Goal: Task Accomplishment & Management: Manage account settings

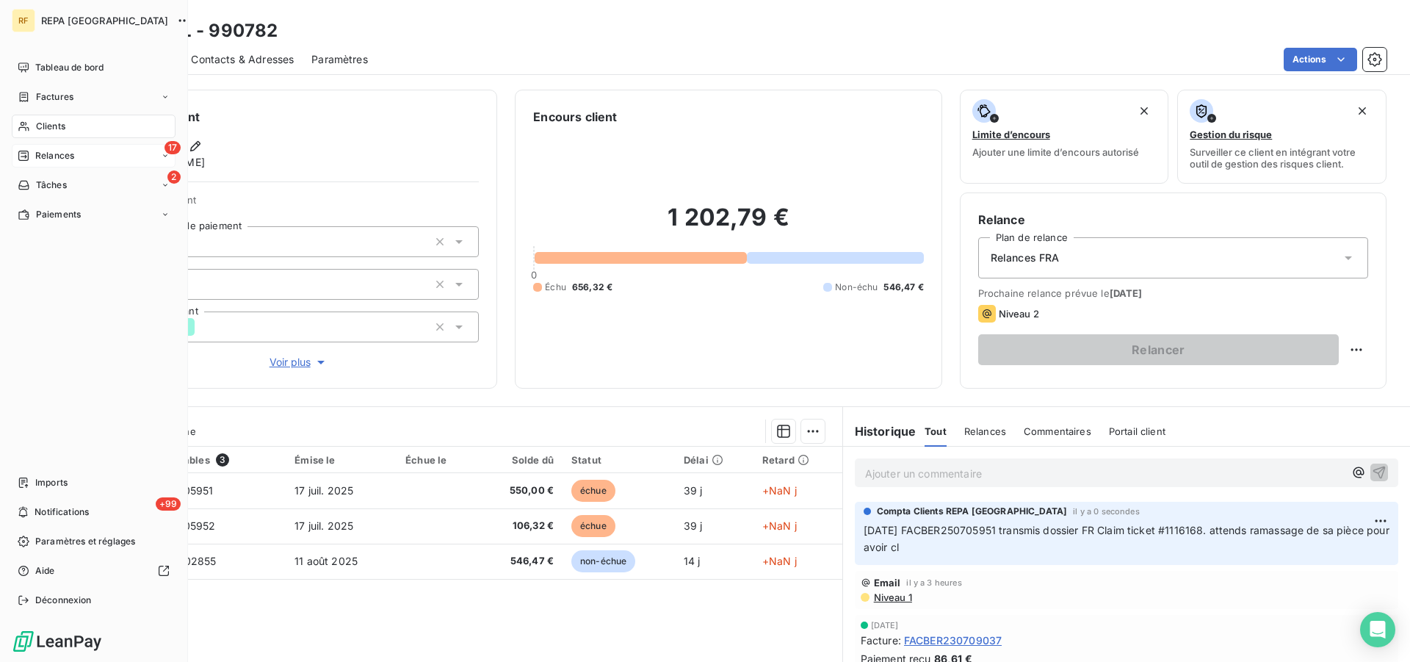
click at [39, 149] on span "Relances" at bounding box center [54, 155] width 39 height 13
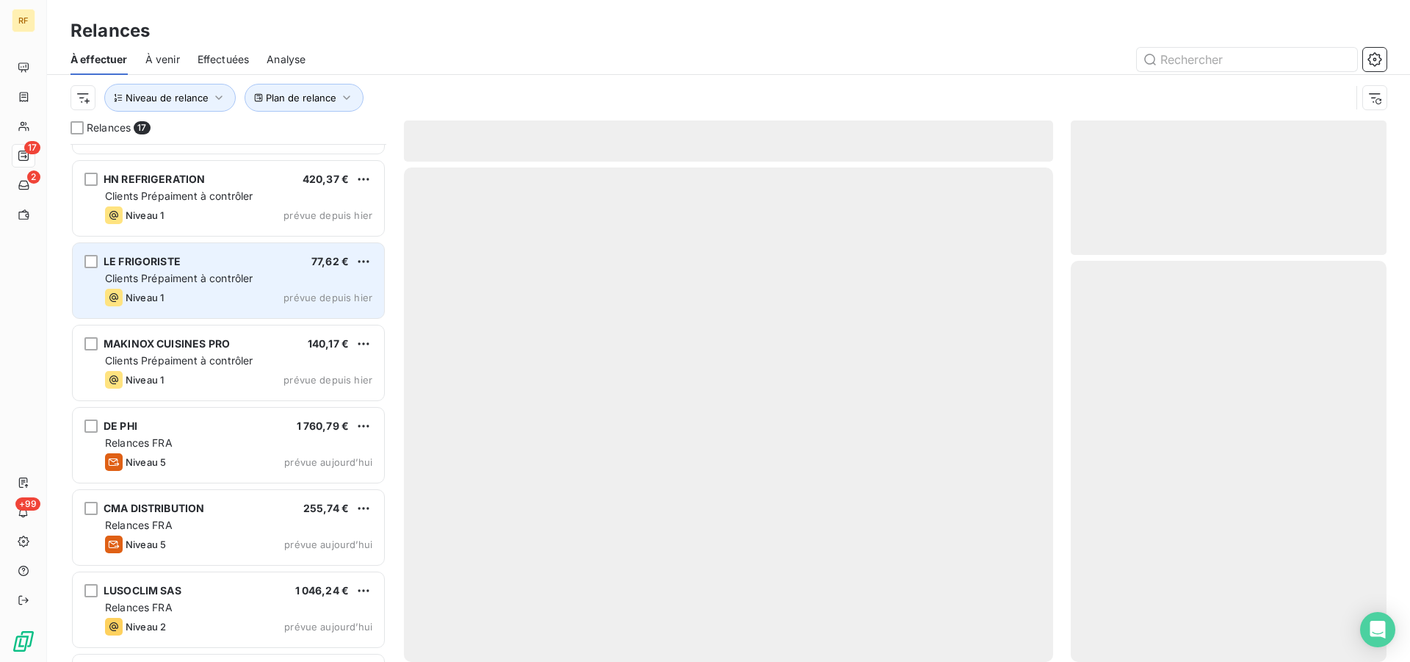
scroll to position [225, 0]
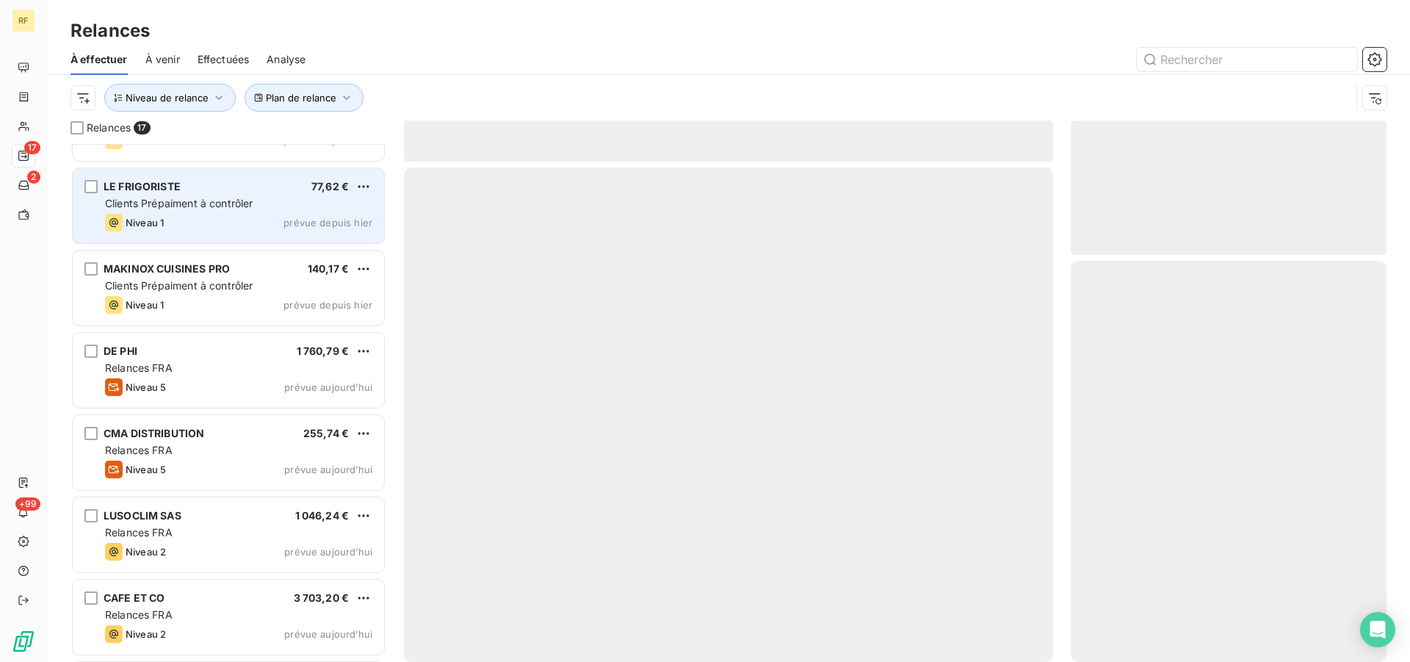
click at [245, 210] on div "Clients Prépaiment à contrôler" at bounding box center [238, 203] width 267 height 15
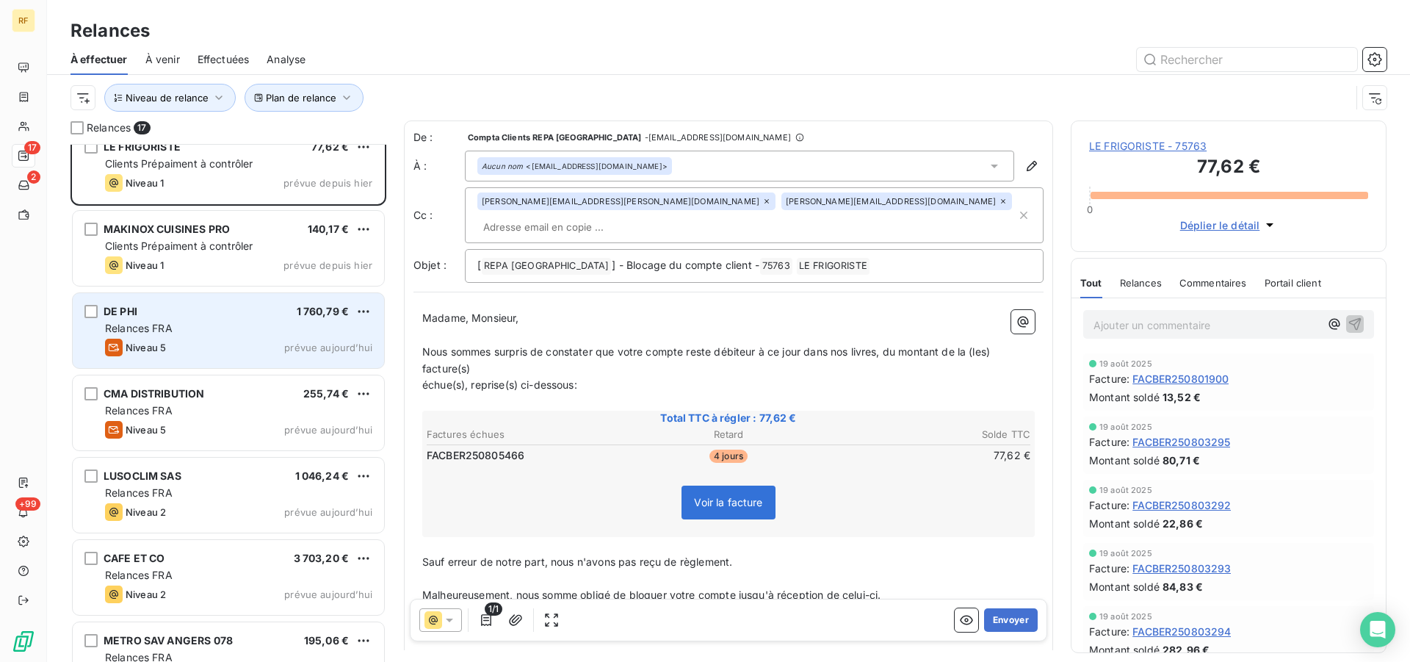
scroll to position [300, 0]
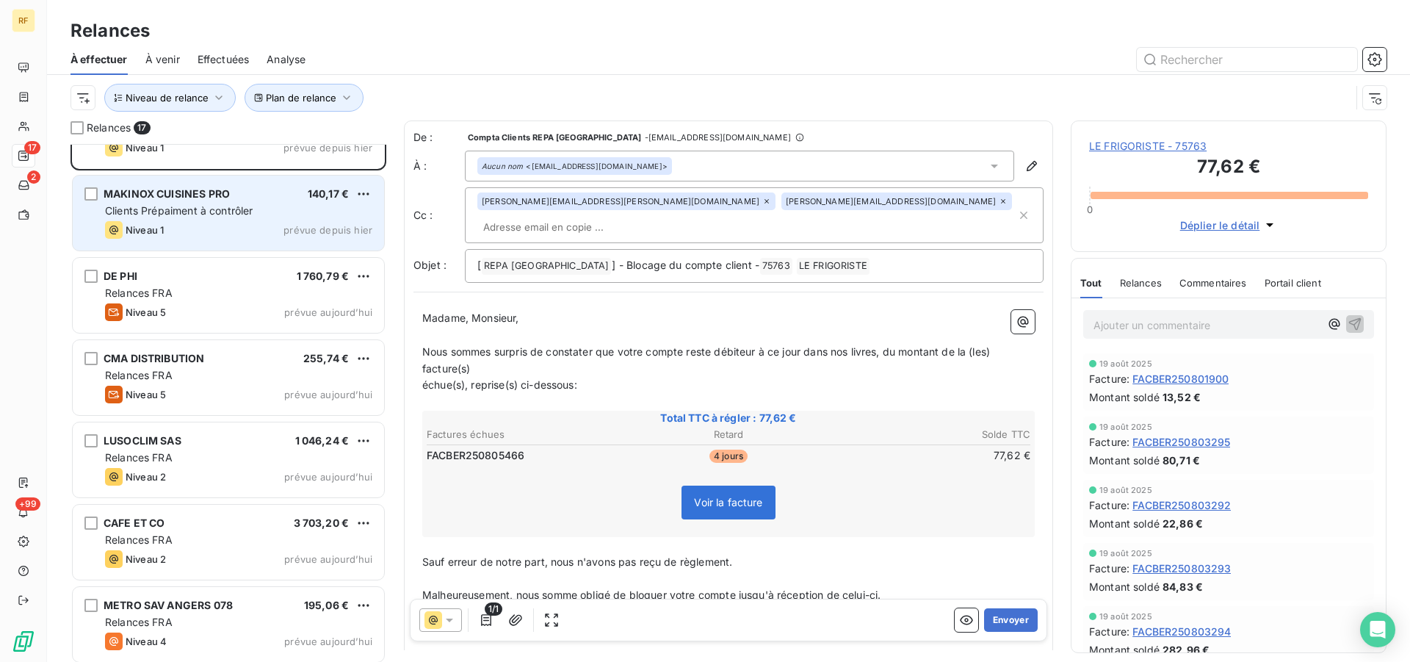
click at [217, 207] on span "Clients Prépaiment à contrôler" at bounding box center [179, 210] width 148 height 12
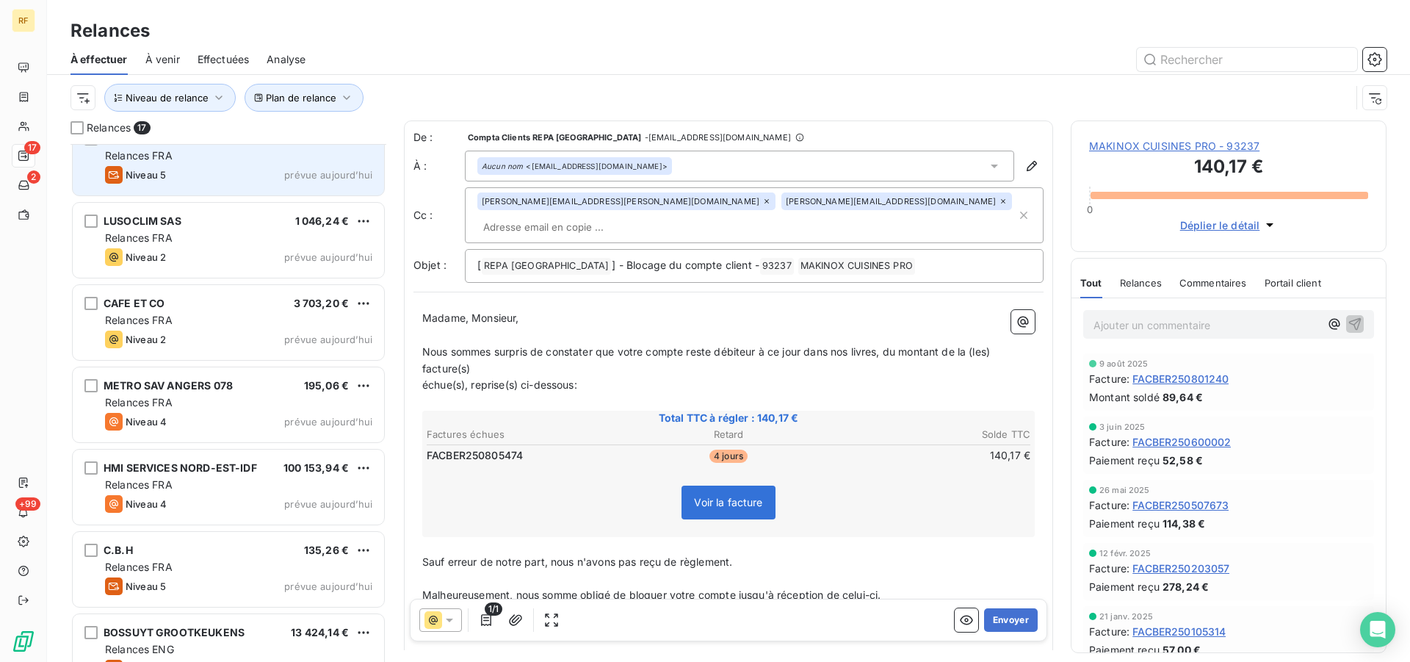
scroll to position [525, 0]
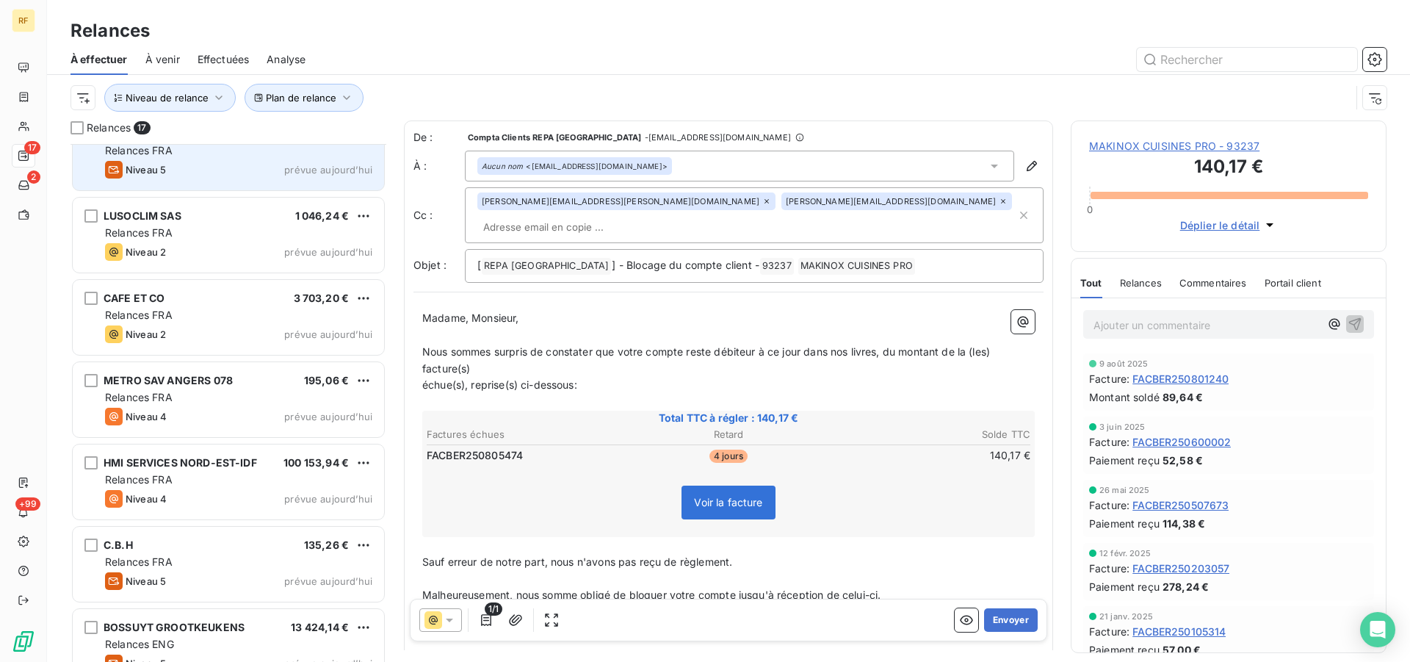
click at [209, 409] on div "Niveau 4 prévue aujourd’hui" at bounding box center [238, 417] width 267 height 18
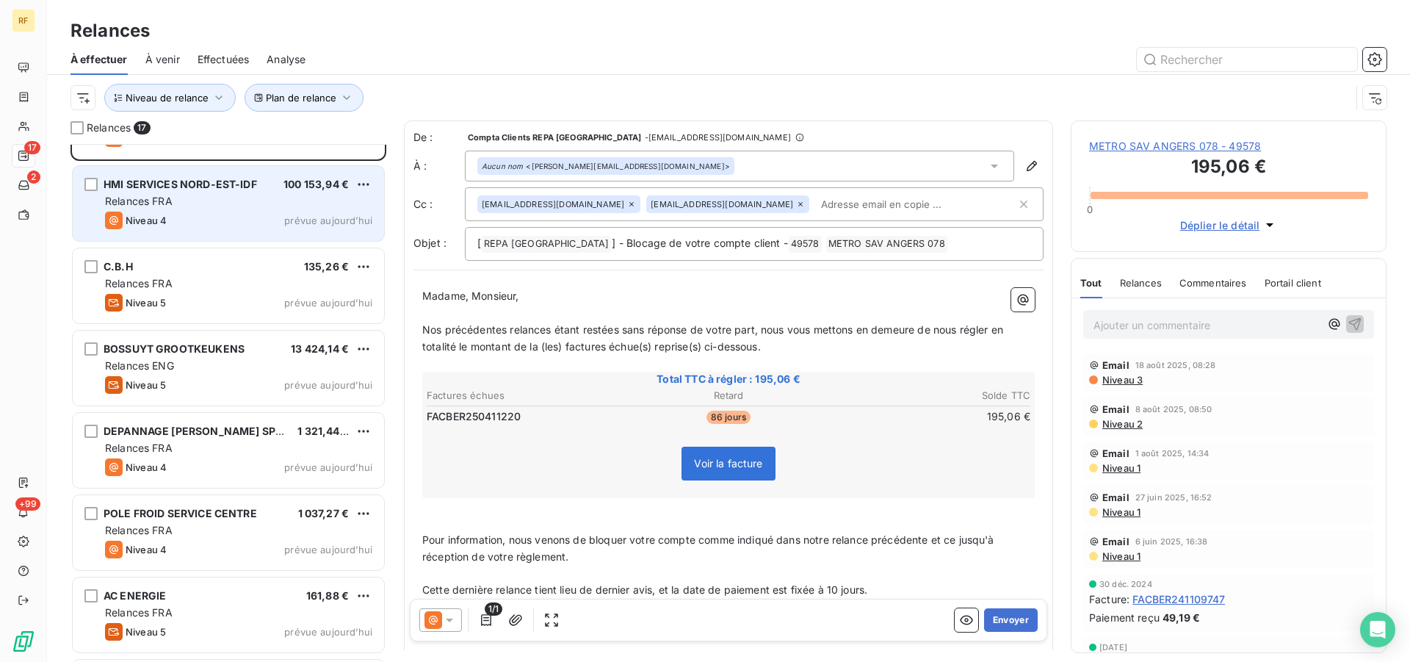
scroll to position [825, 0]
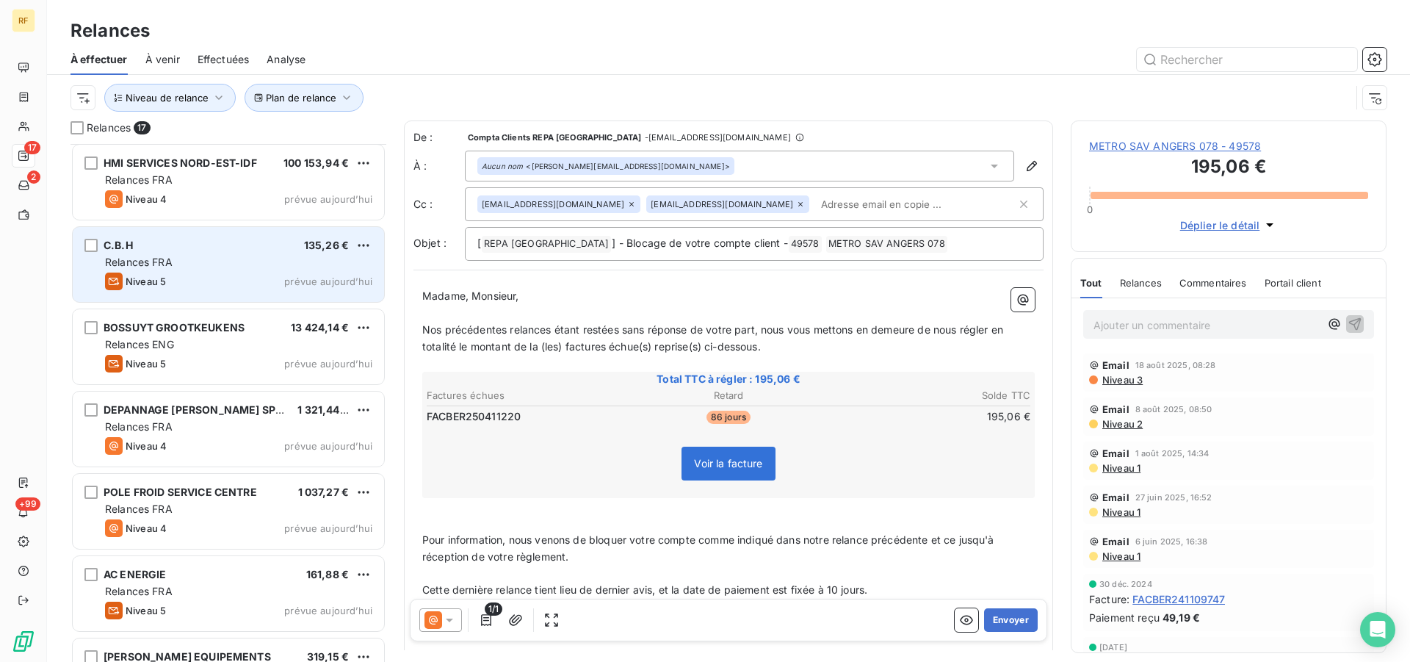
click at [207, 278] on div "Niveau 5 prévue aujourd’hui" at bounding box center [238, 281] width 267 height 18
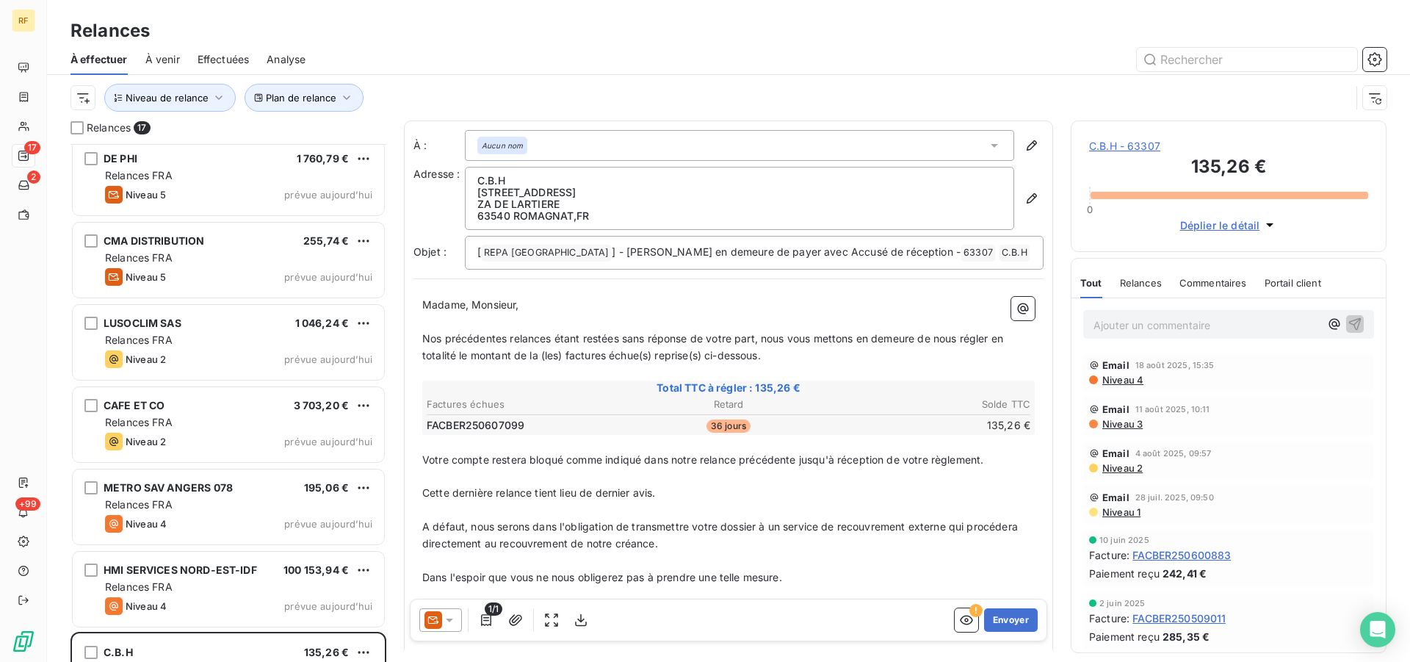
scroll to position [450, 0]
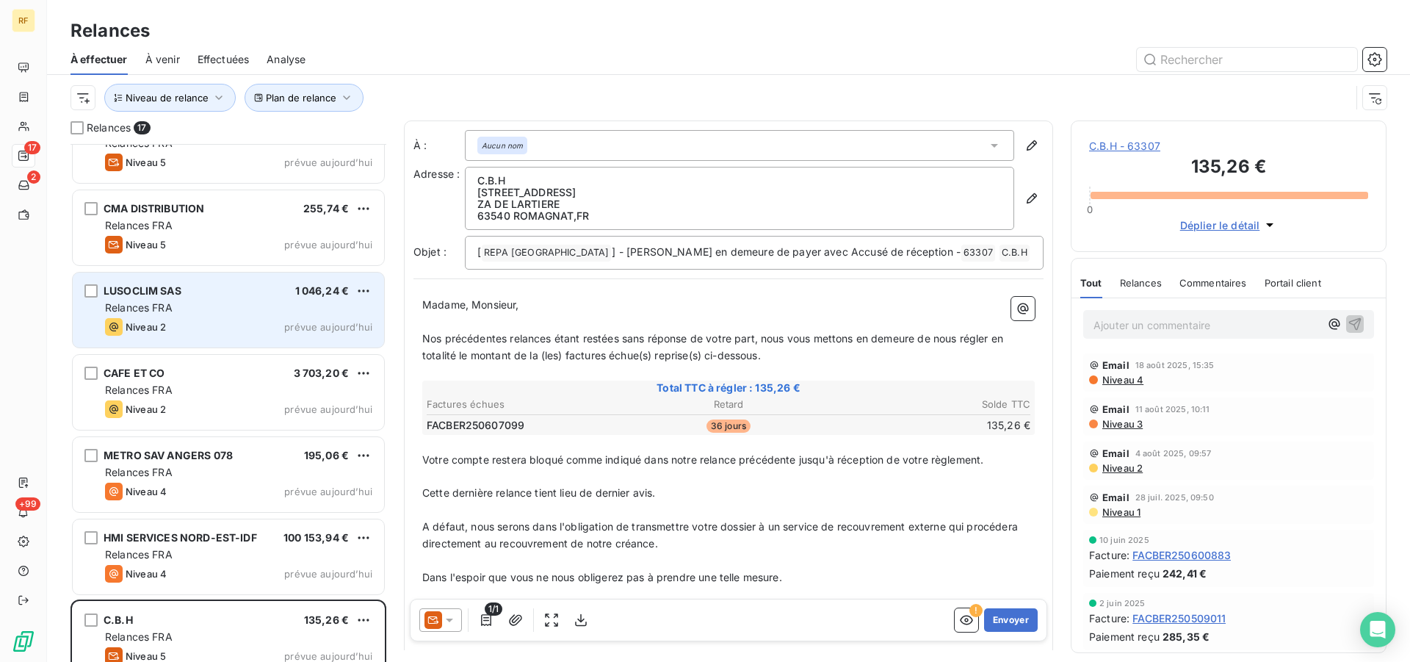
click at [251, 286] on div "LUSOCLIM SAS 1 046,24 €" at bounding box center [238, 290] width 267 height 13
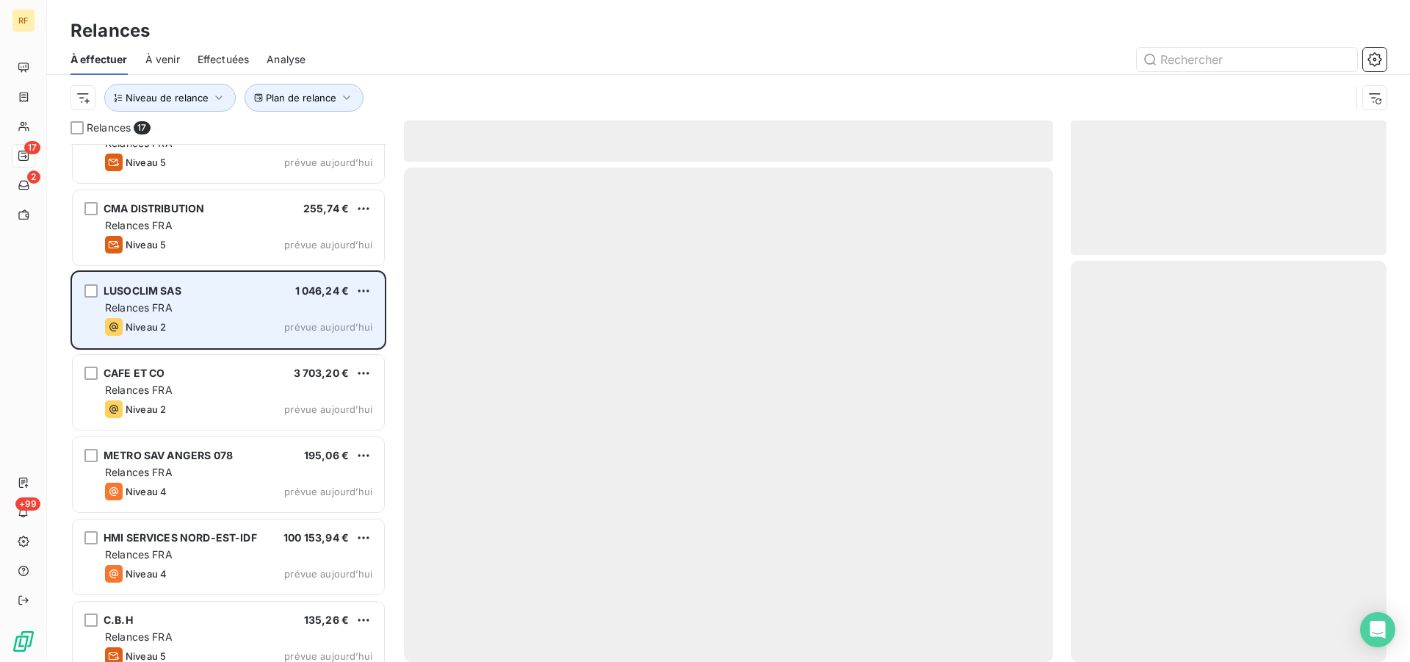
click at [217, 304] on div "Relances FRA" at bounding box center [238, 307] width 267 height 15
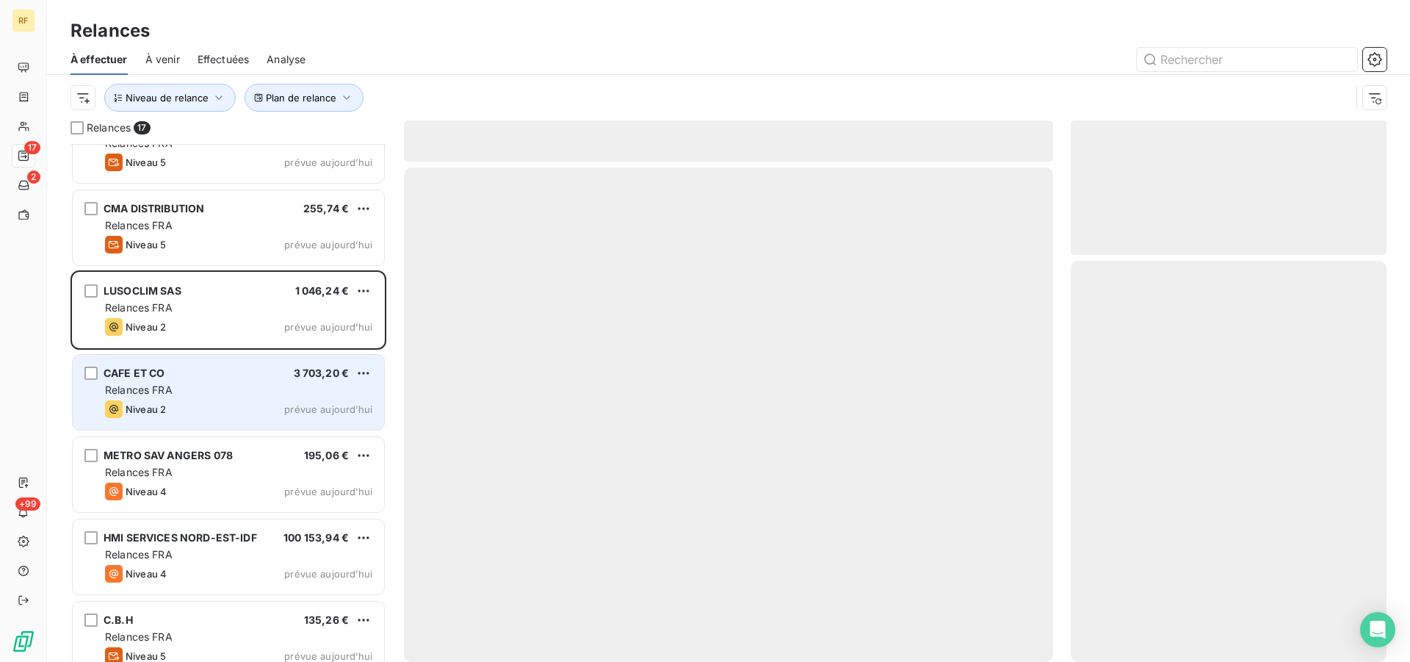
click at [198, 372] on div "CAFE ET CO 3 703,20 €" at bounding box center [238, 372] width 267 height 13
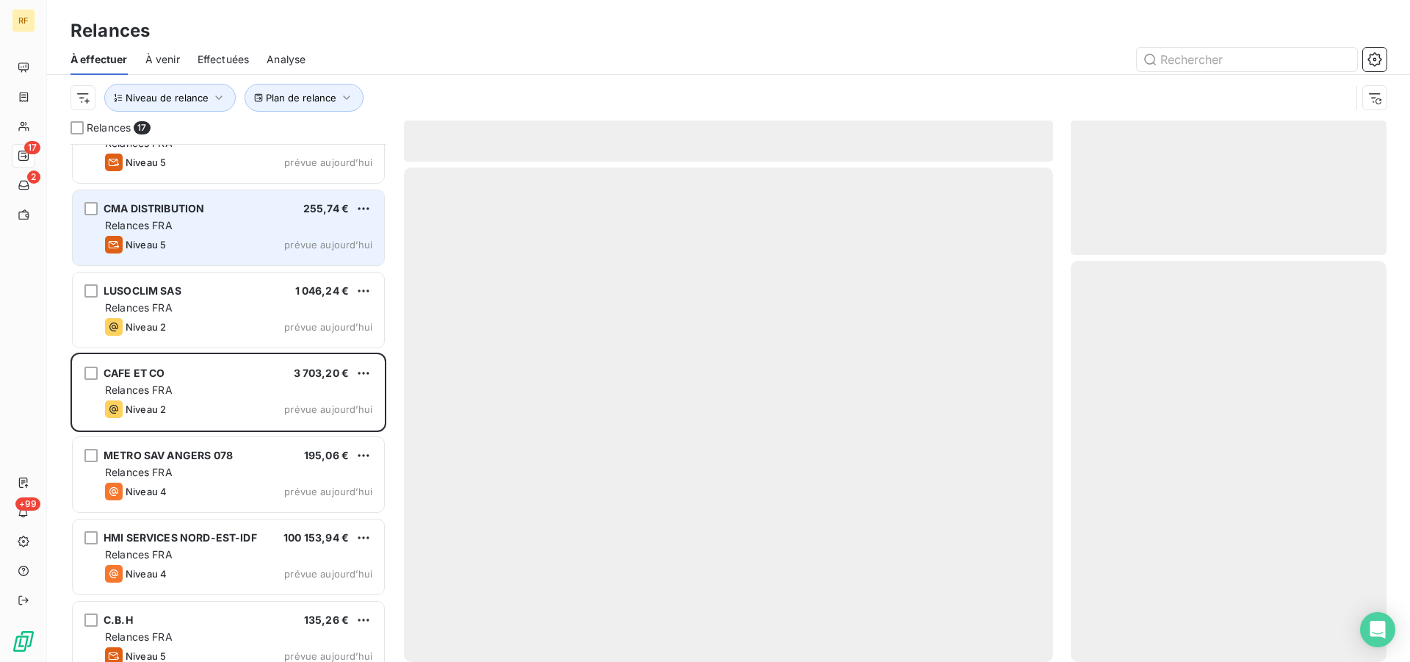
click at [184, 226] on div "Relances FRA" at bounding box center [238, 225] width 267 height 15
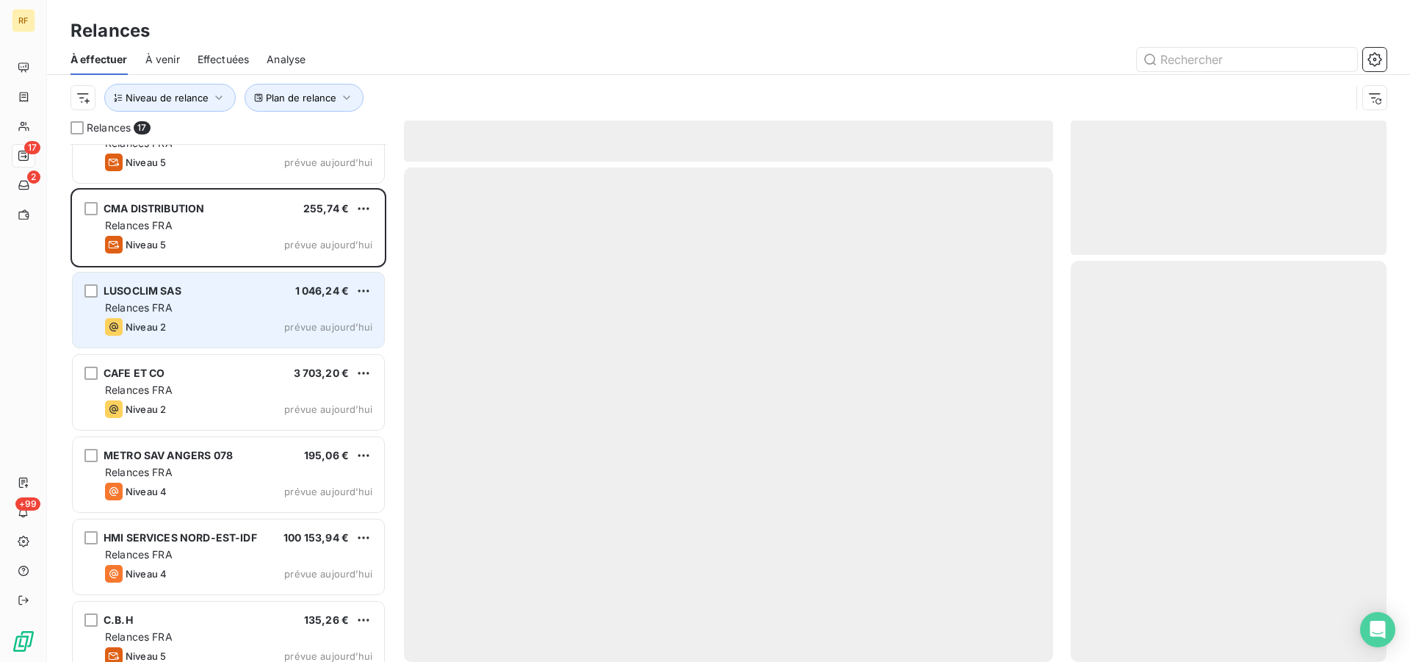
click at [250, 299] on div "LUSOCLIM SAS 1 046,24 € Relances FRA Niveau 2 prévue aujourd’hui" at bounding box center [228, 309] width 311 height 75
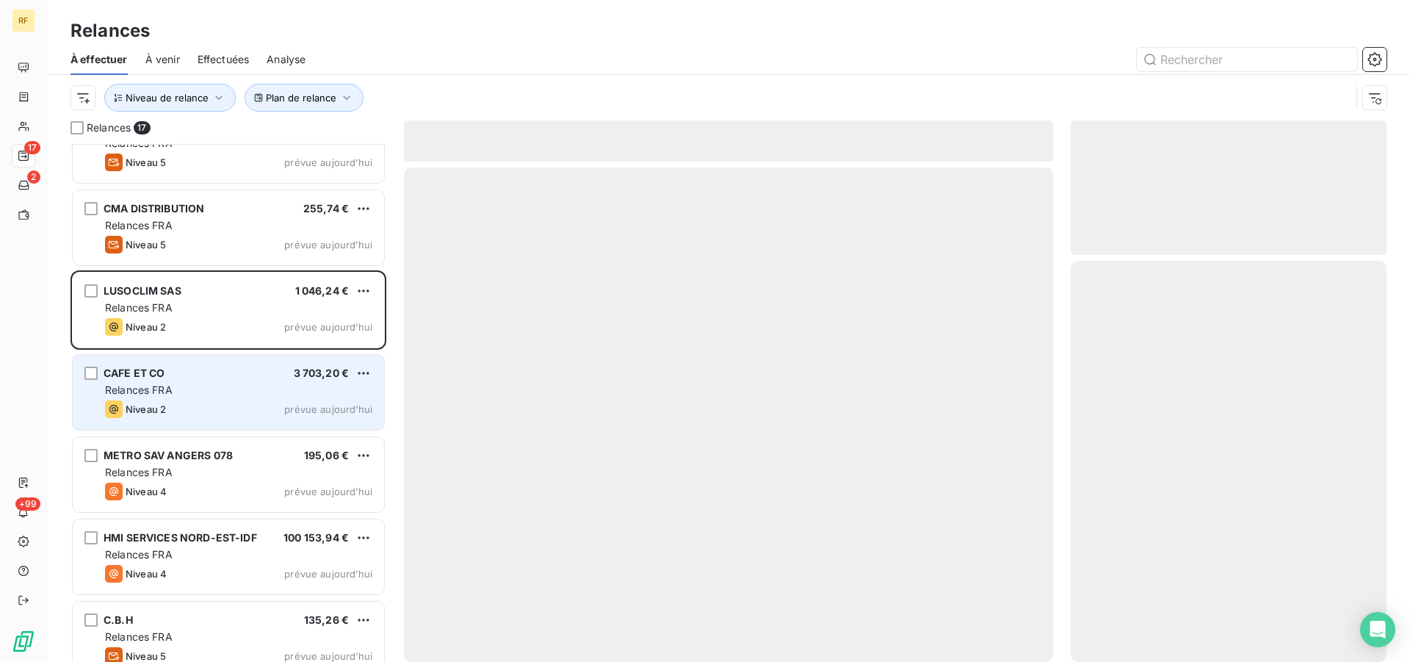
click at [236, 395] on div "Relances FRA" at bounding box center [238, 390] width 267 height 15
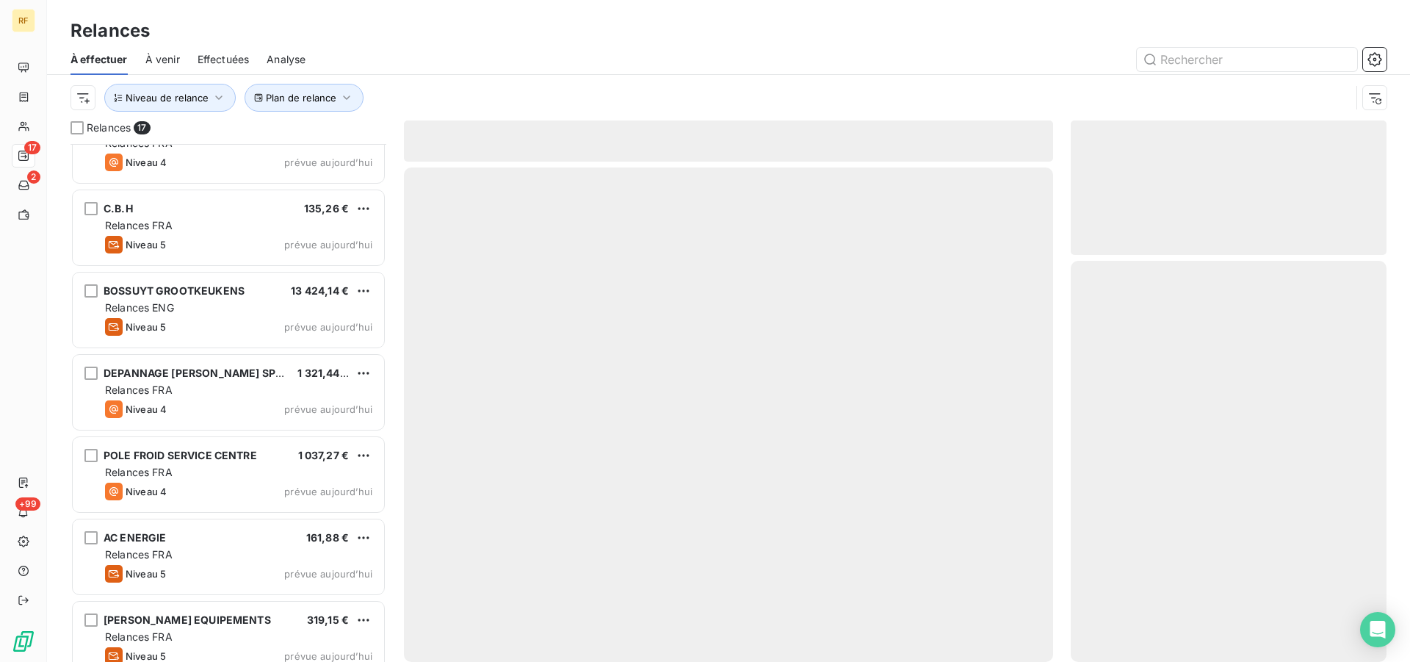
scroll to position [881, 0]
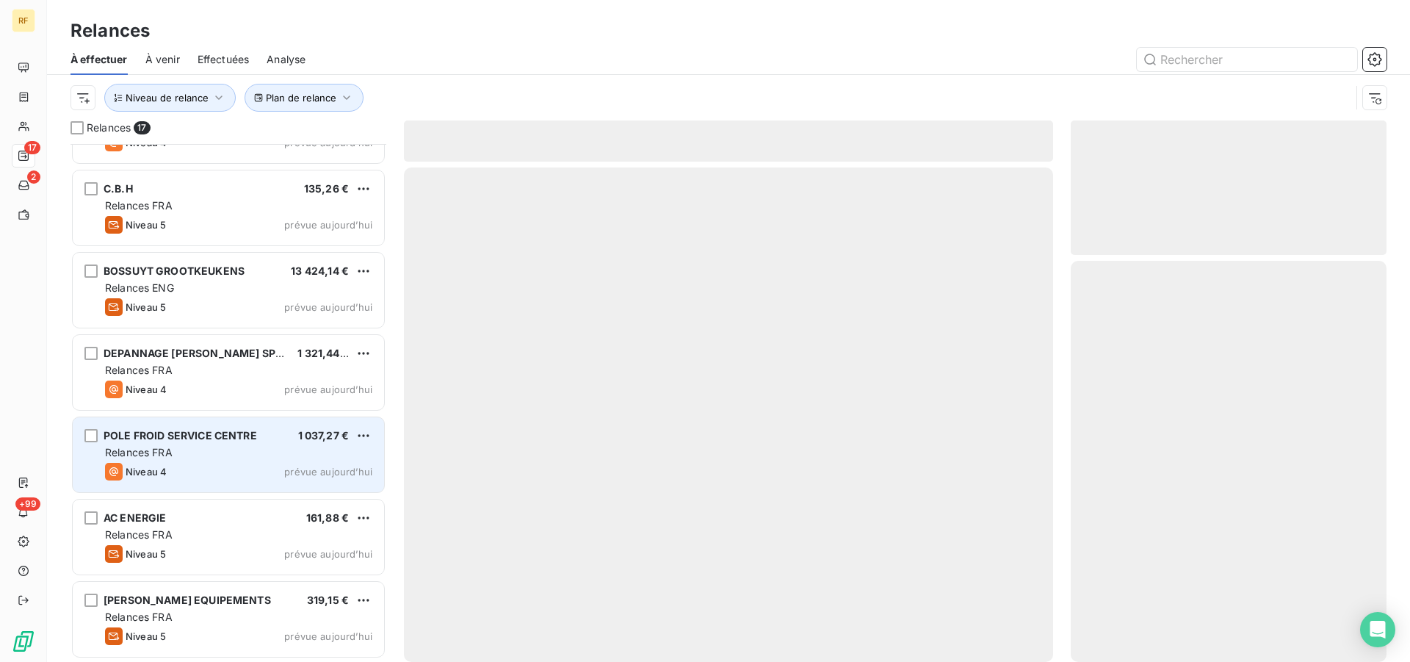
click at [231, 427] on div "POLE FROID SERVICE CENTRE 1 037,27 € Relances FRA Niveau 4 prévue aujourd’hui" at bounding box center [228, 454] width 311 height 75
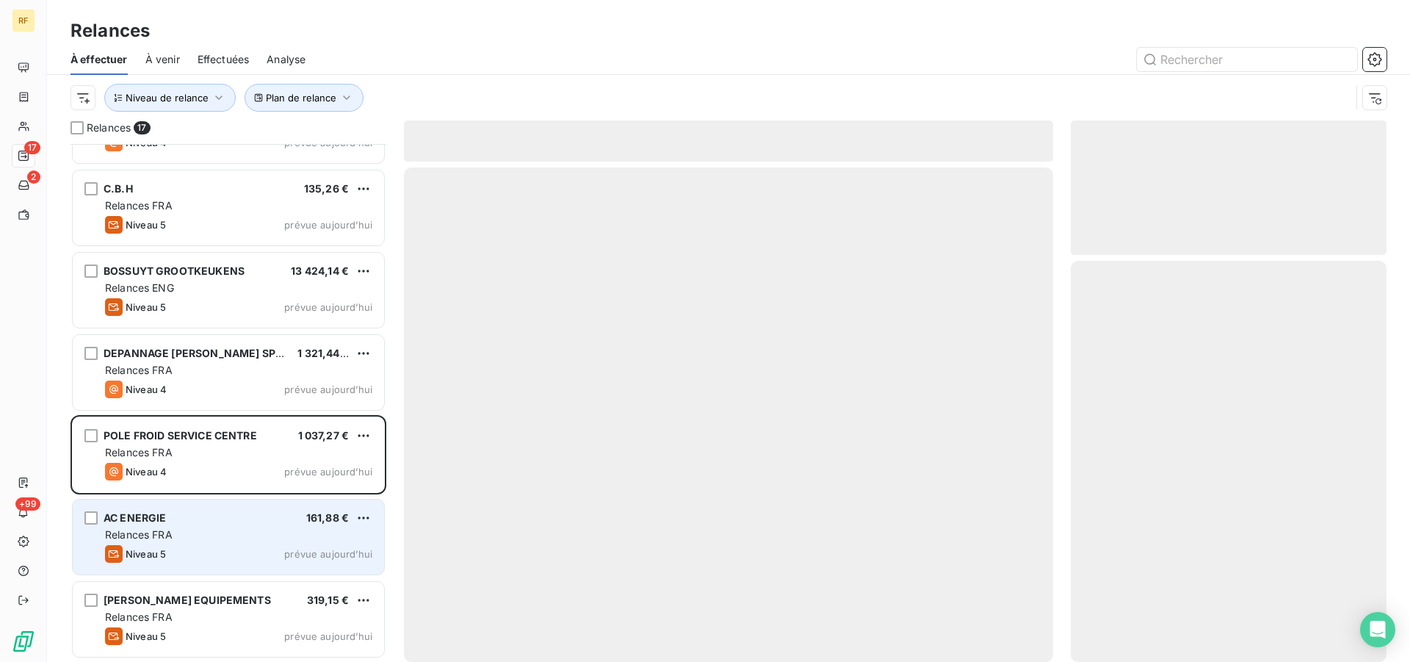
click at [225, 537] on div "Relances FRA" at bounding box center [238, 534] width 267 height 15
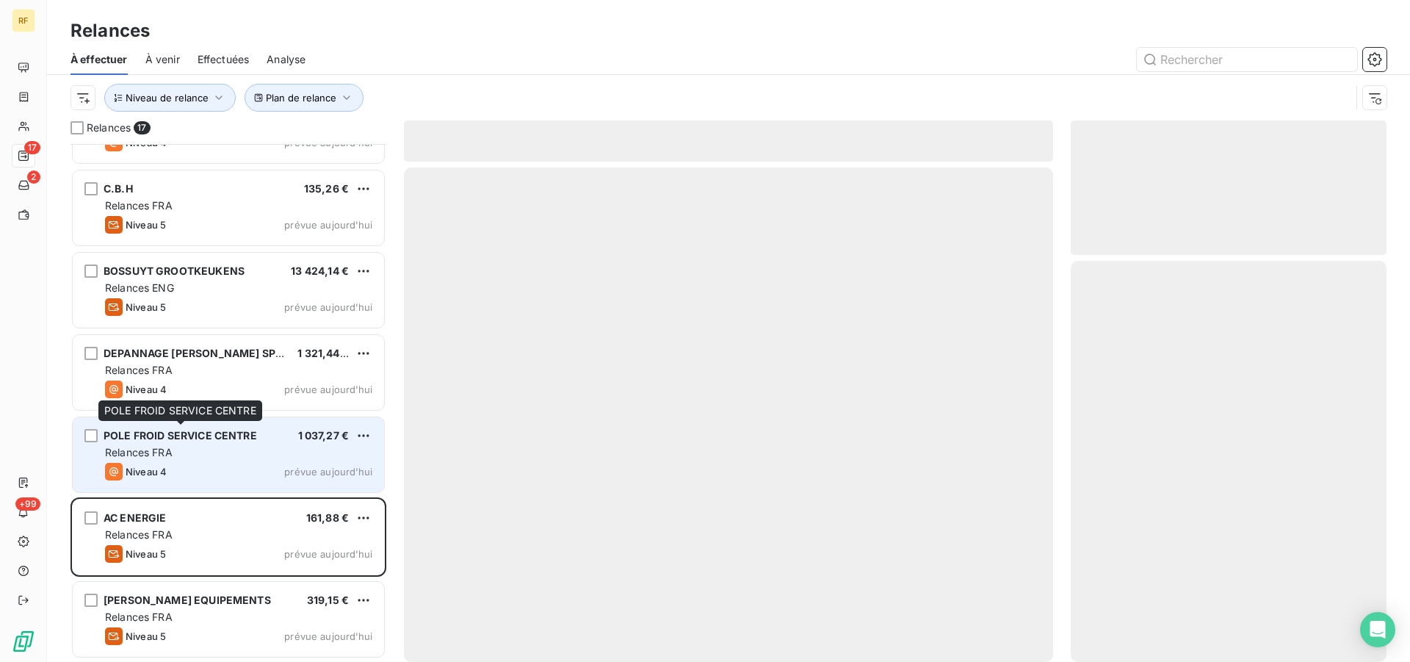
click at [243, 419] on div "POLE FROID SERVICE CENTRE POLE FROID SERVICE CENTRE" at bounding box center [180, 410] width 164 height 21
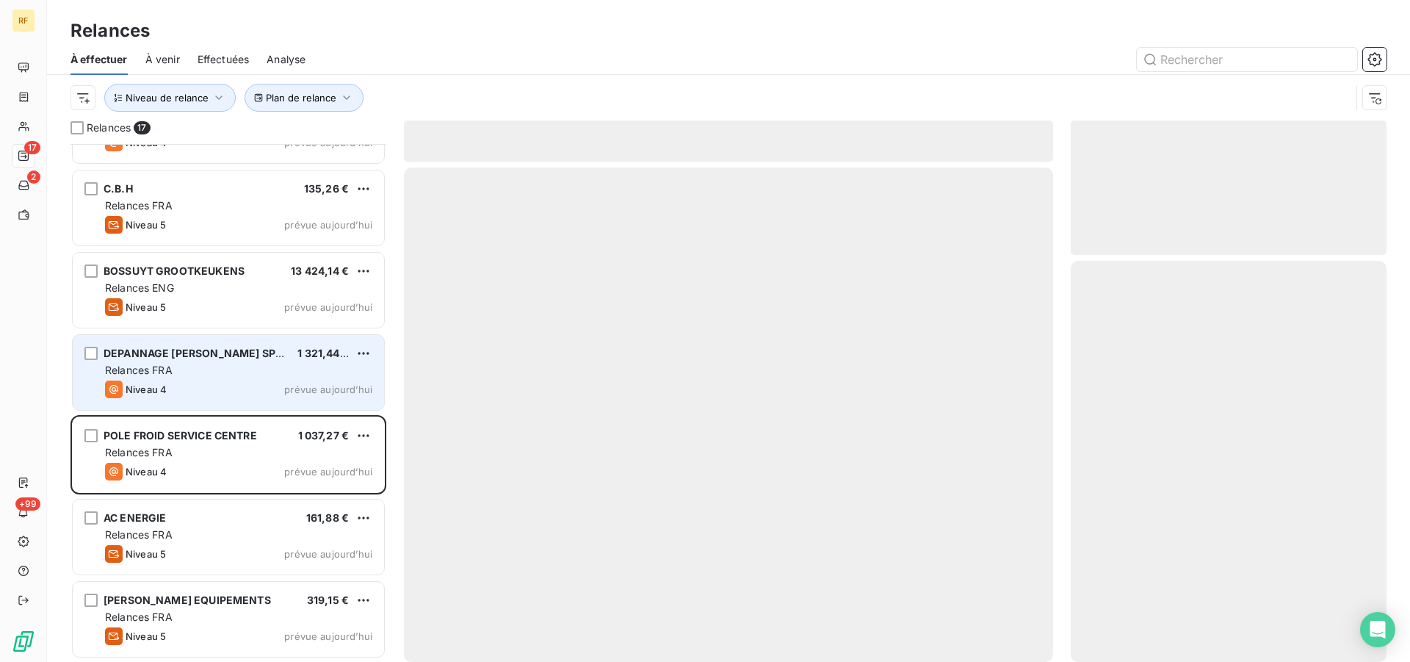
click at [250, 372] on div "Relances FRA" at bounding box center [238, 370] width 267 height 15
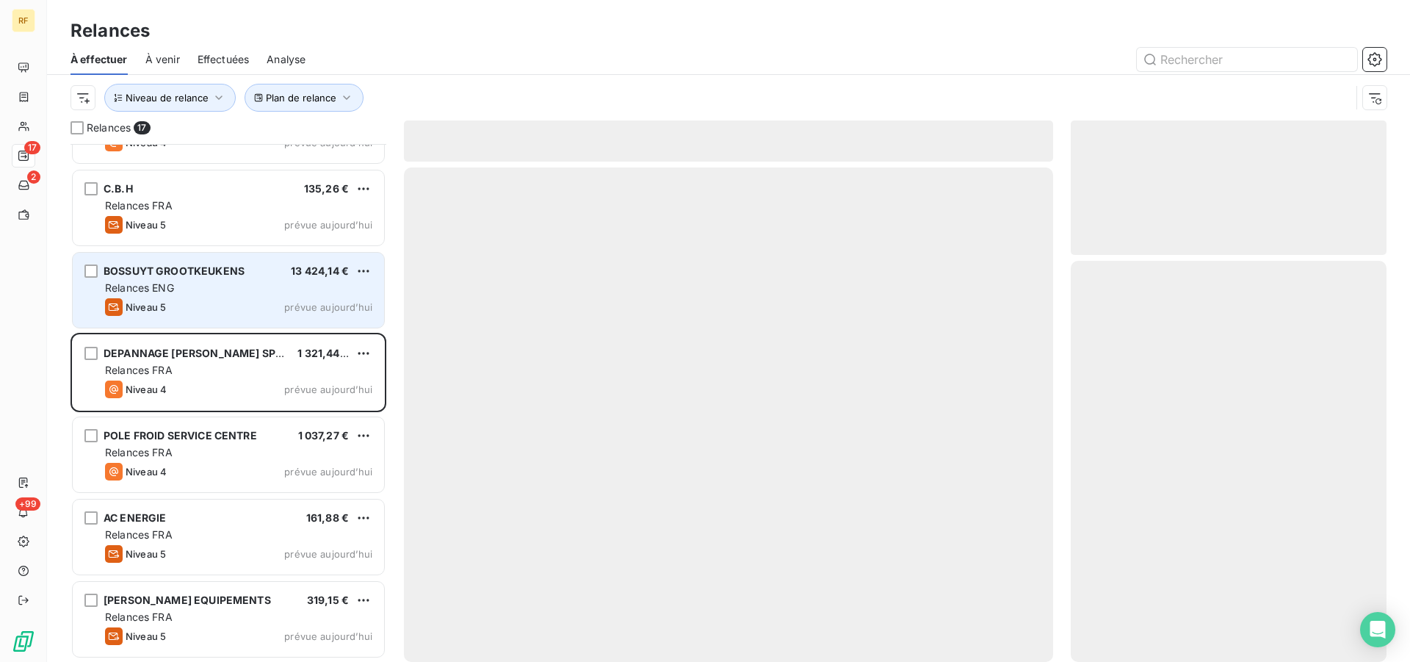
click at [247, 325] on div "BOSSUYT GROOTKEUKENS 13 424,14 € Relances ENG Niveau 5 prévue aujourd’hui" at bounding box center [228, 290] width 311 height 75
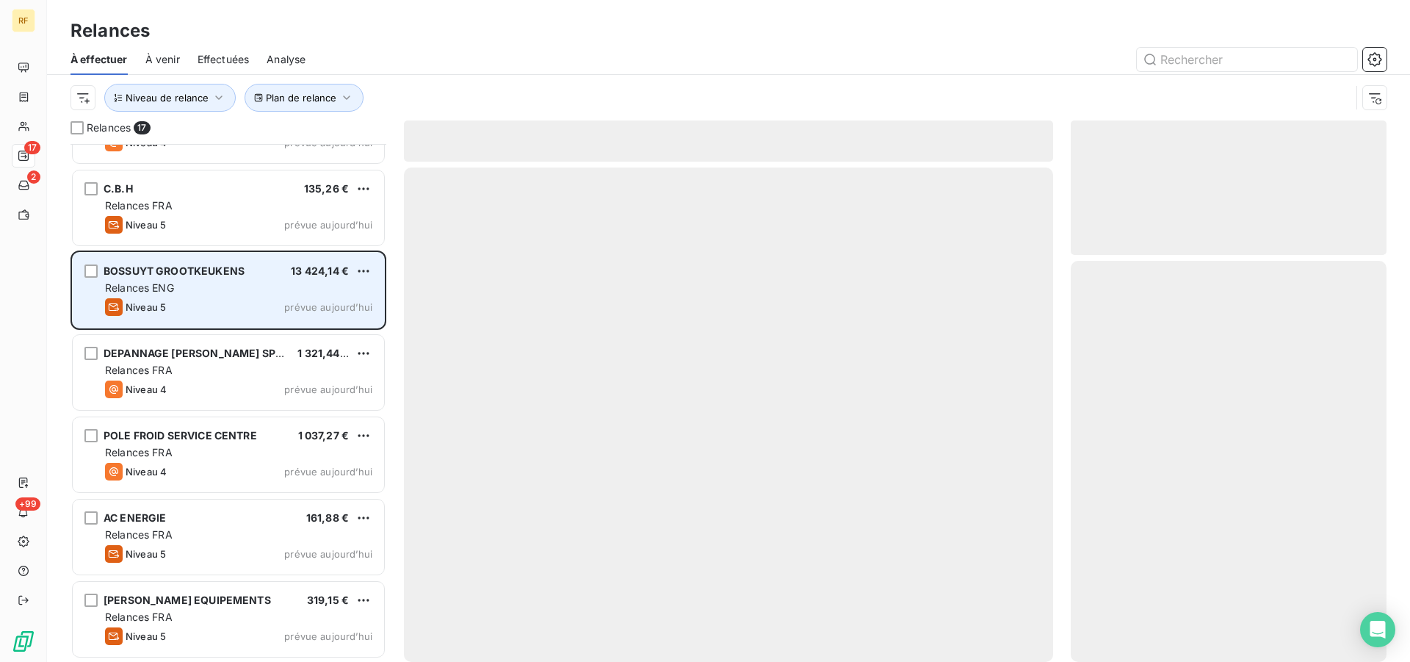
click at [253, 290] on div "Relances ENG" at bounding box center [238, 287] width 267 height 15
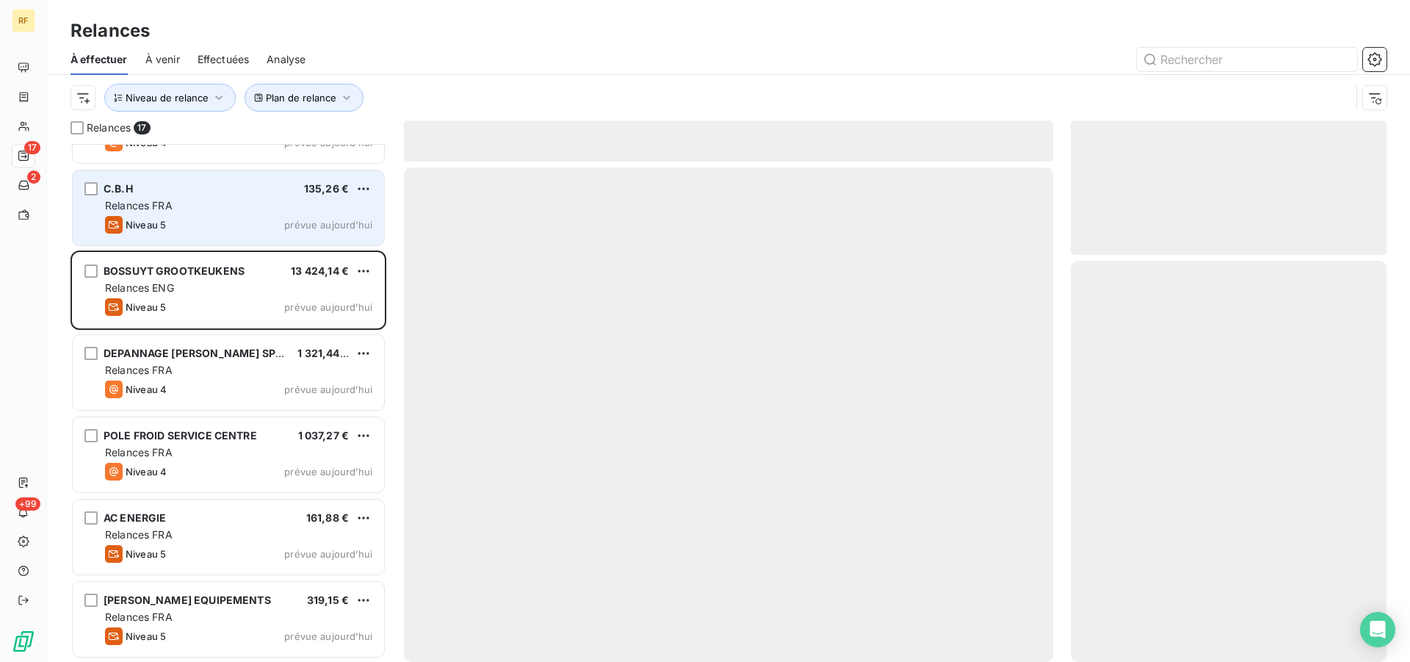
click at [259, 189] on div "C.B.H 135,26 €" at bounding box center [238, 188] width 267 height 13
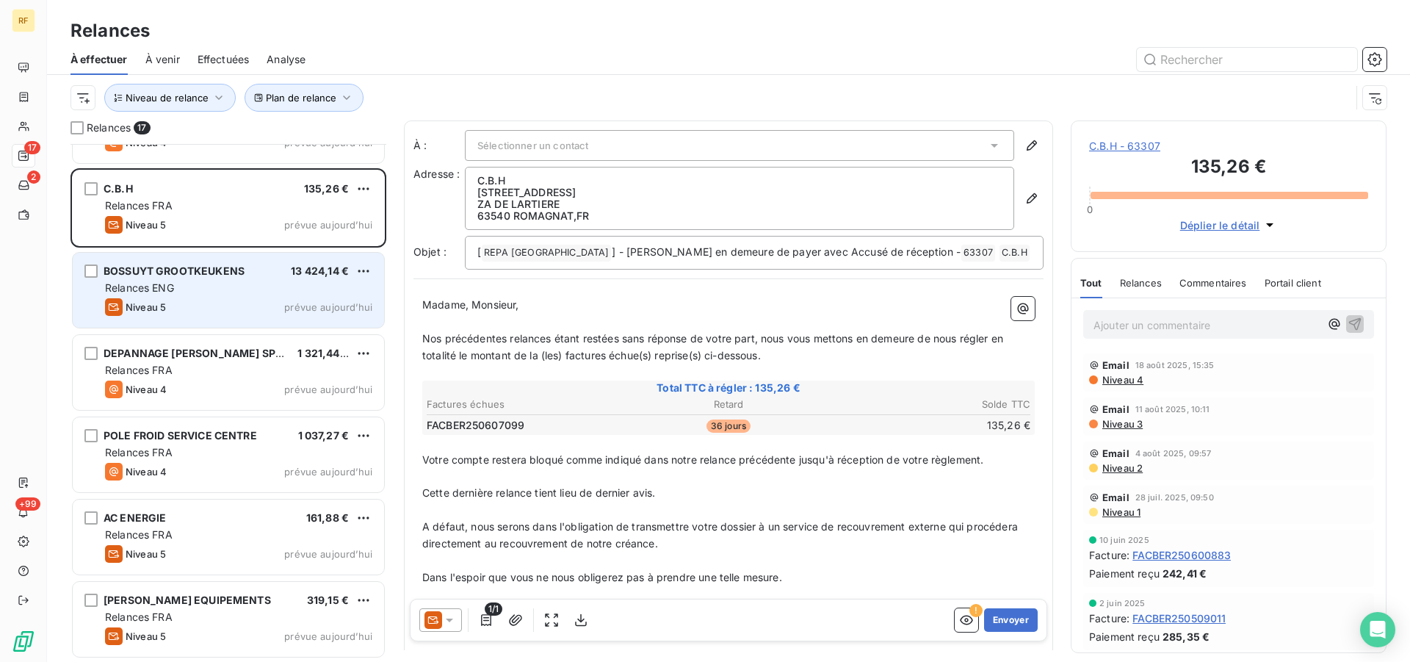
click at [217, 288] on div "Relances ENG" at bounding box center [238, 287] width 267 height 15
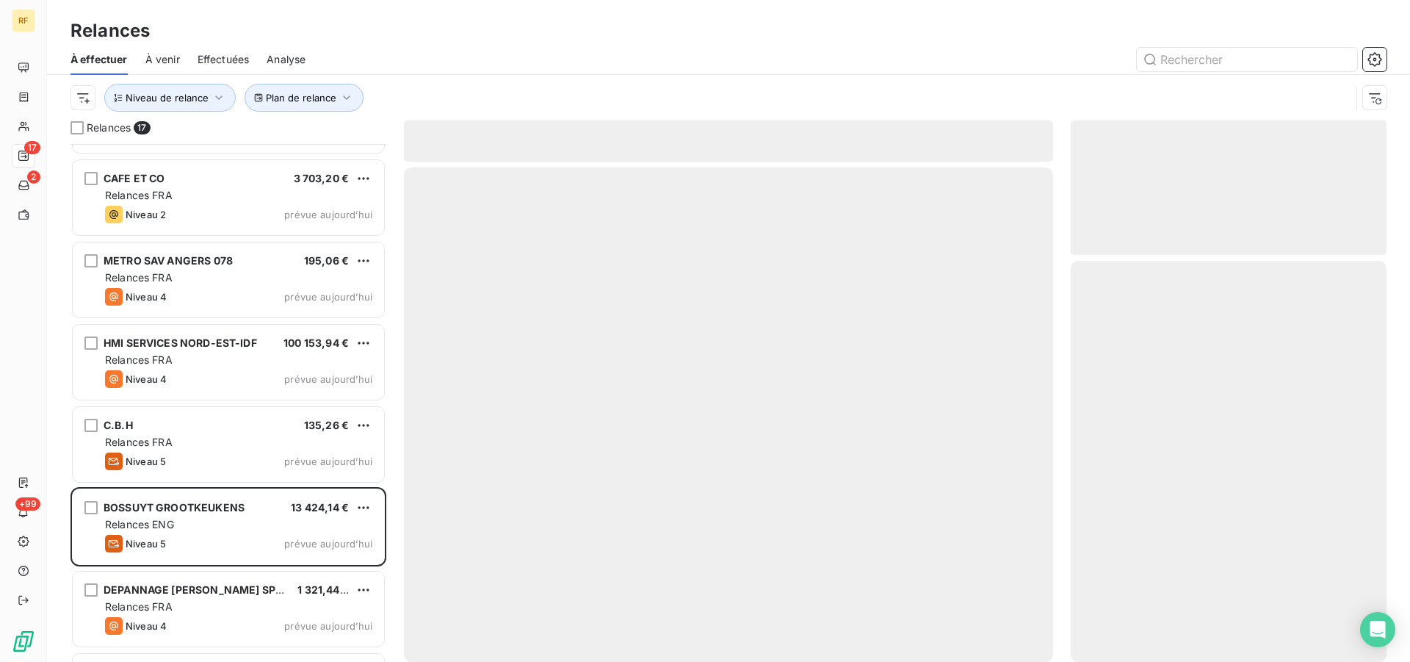
scroll to position [582, 0]
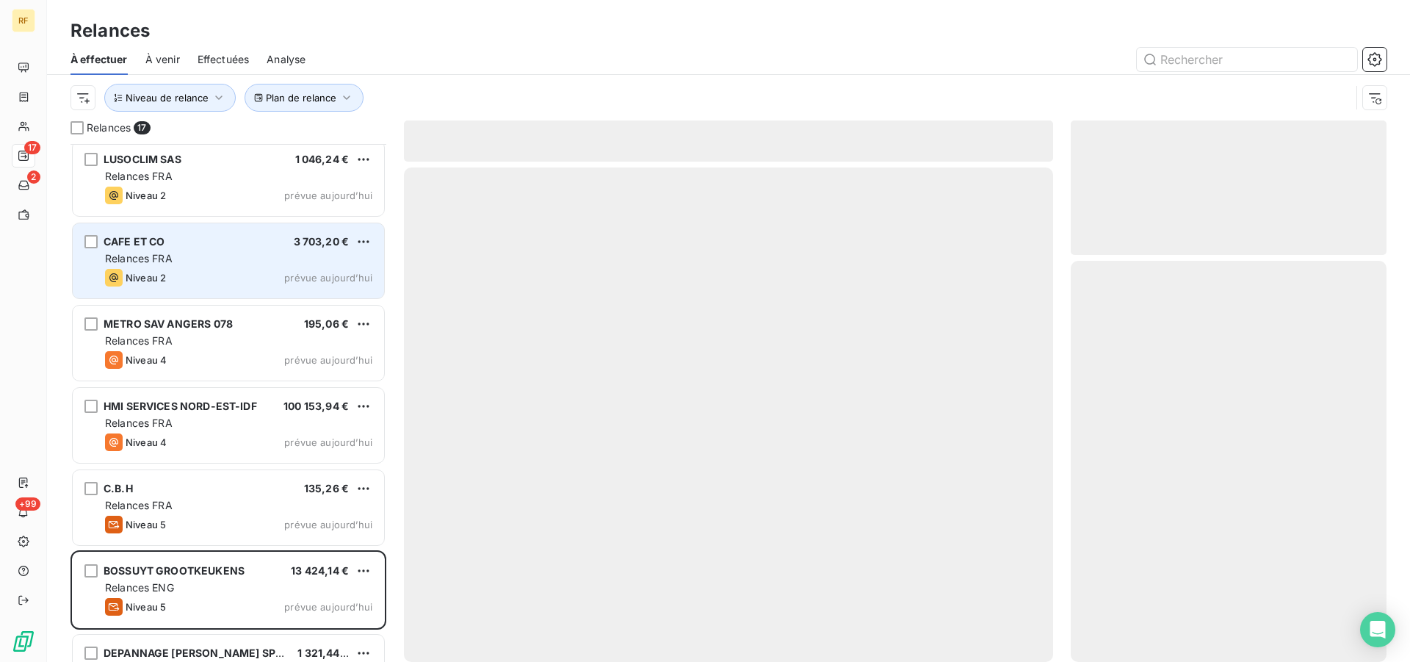
click at [221, 261] on div "Relances FRA" at bounding box center [238, 258] width 267 height 15
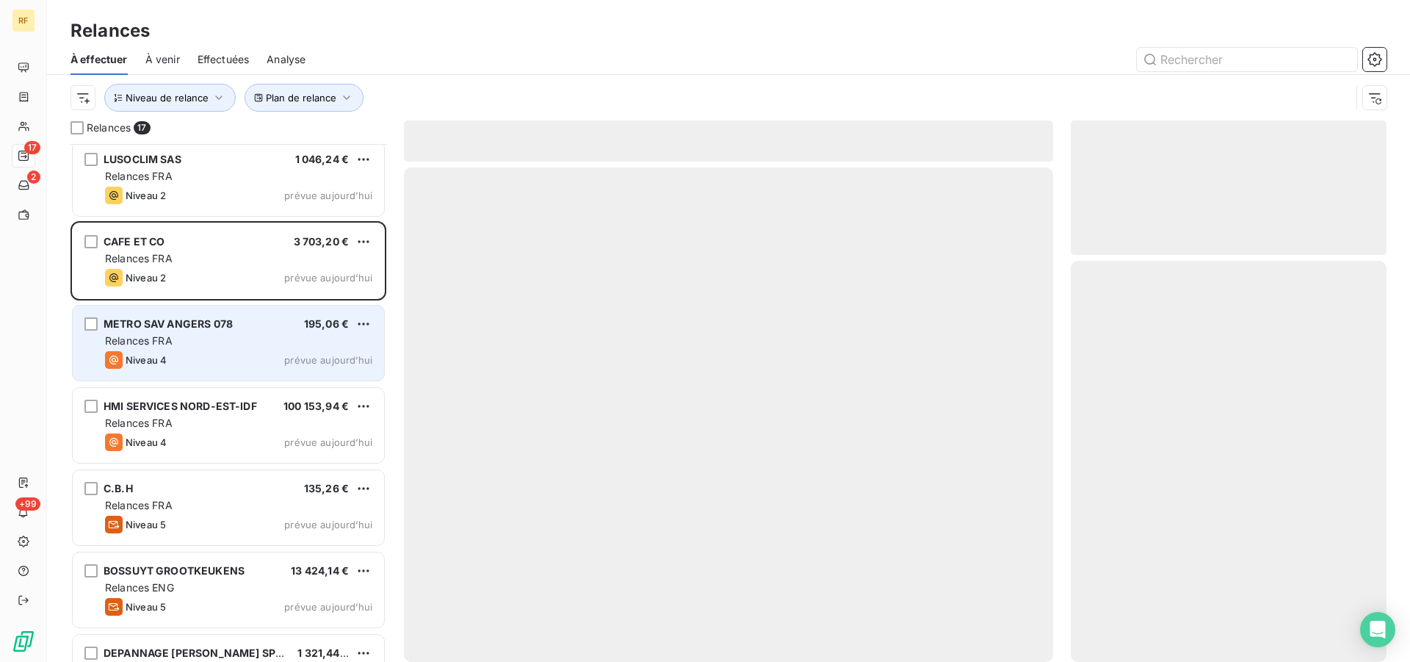
drag, startPoint x: 206, startPoint y: 315, endPoint x: 203, endPoint y: 330, distance: 15.7
click at [205, 316] on div "METRO SAV ANGERS 078 195,06 € Relances FRA Niveau 4 prévue aujourd’hui" at bounding box center [228, 342] width 311 height 75
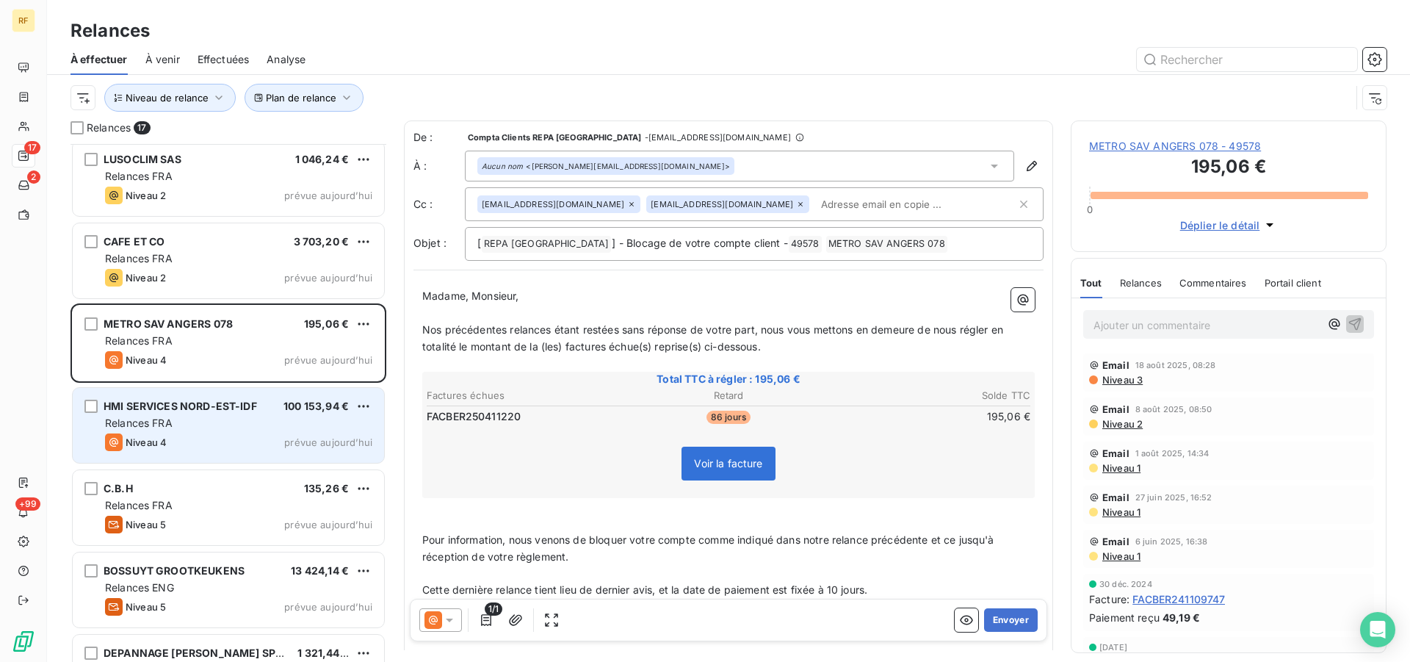
scroll to position [806, 0]
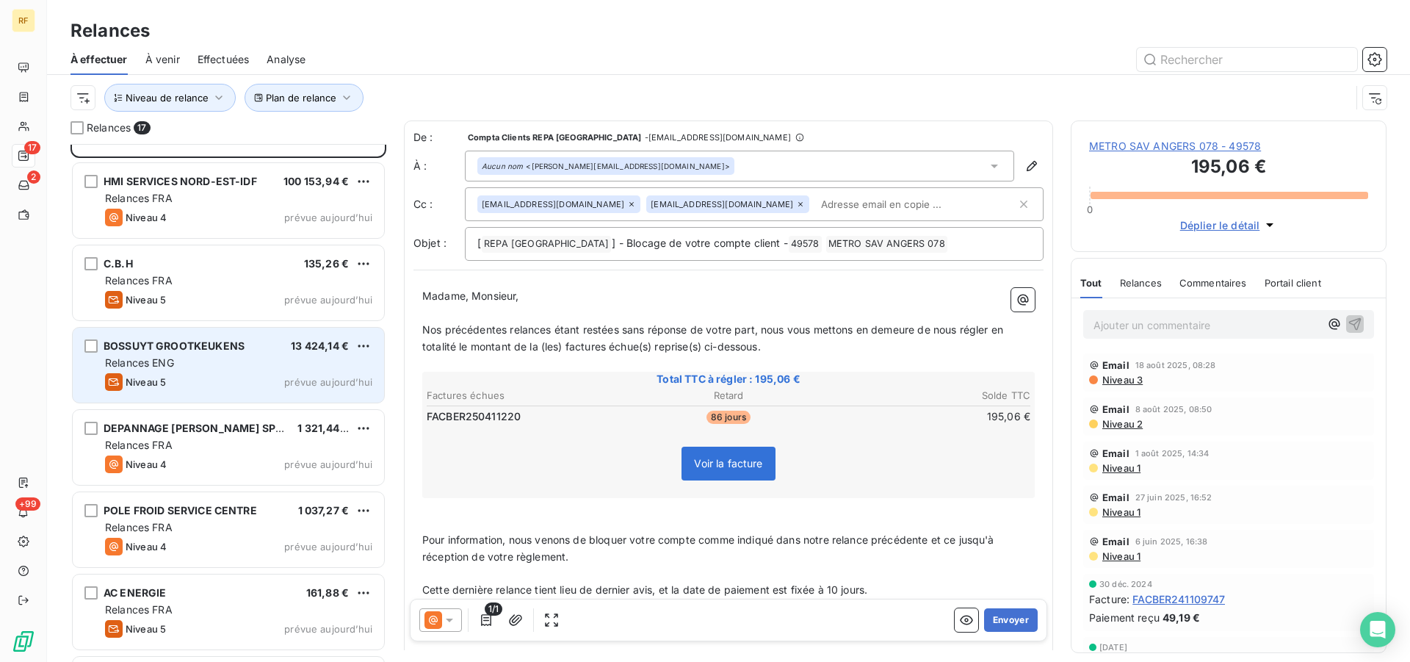
click at [212, 381] on div "Niveau 5 prévue aujourd’hui" at bounding box center [238, 382] width 267 height 18
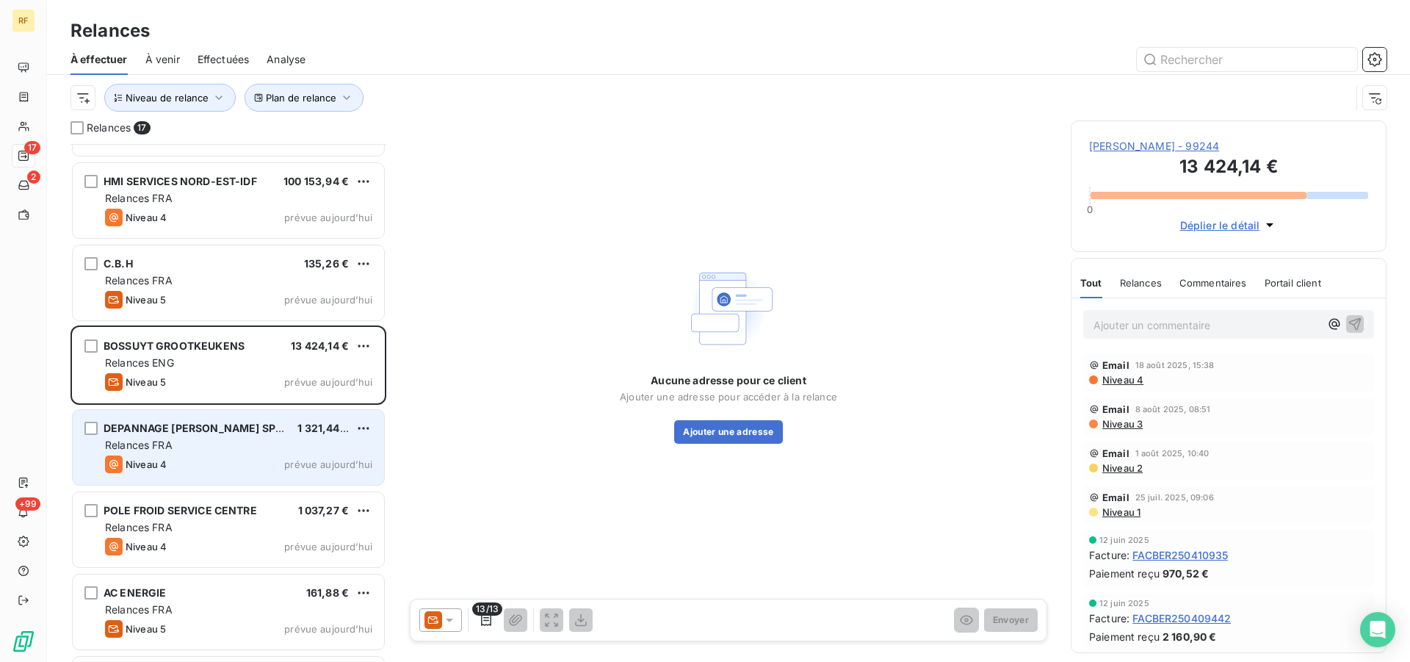
click at [203, 468] on div "Niveau 4 prévue aujourd’hui" at bounding box center [238, 464] width 267 height 18
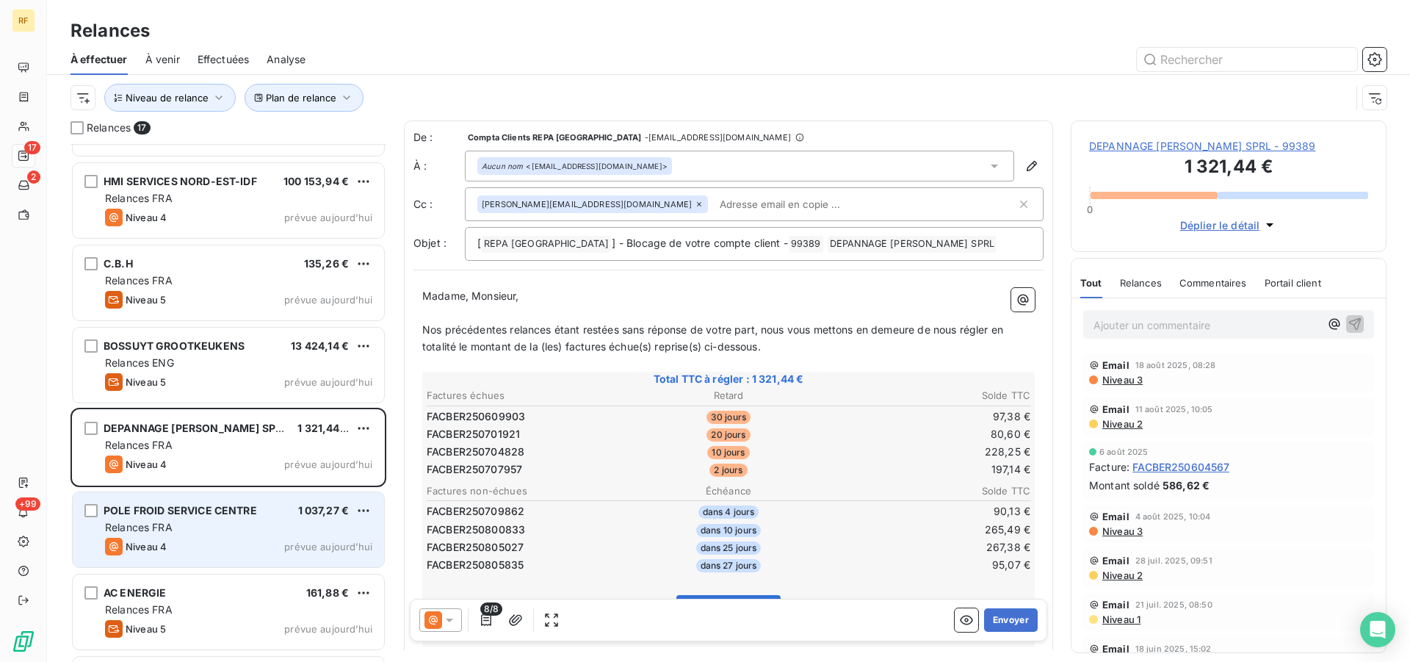
click at [201, 540] on div "Niveau 4 prévue aujourd’hui" at bounding box center [238, 546] width 267 height 18
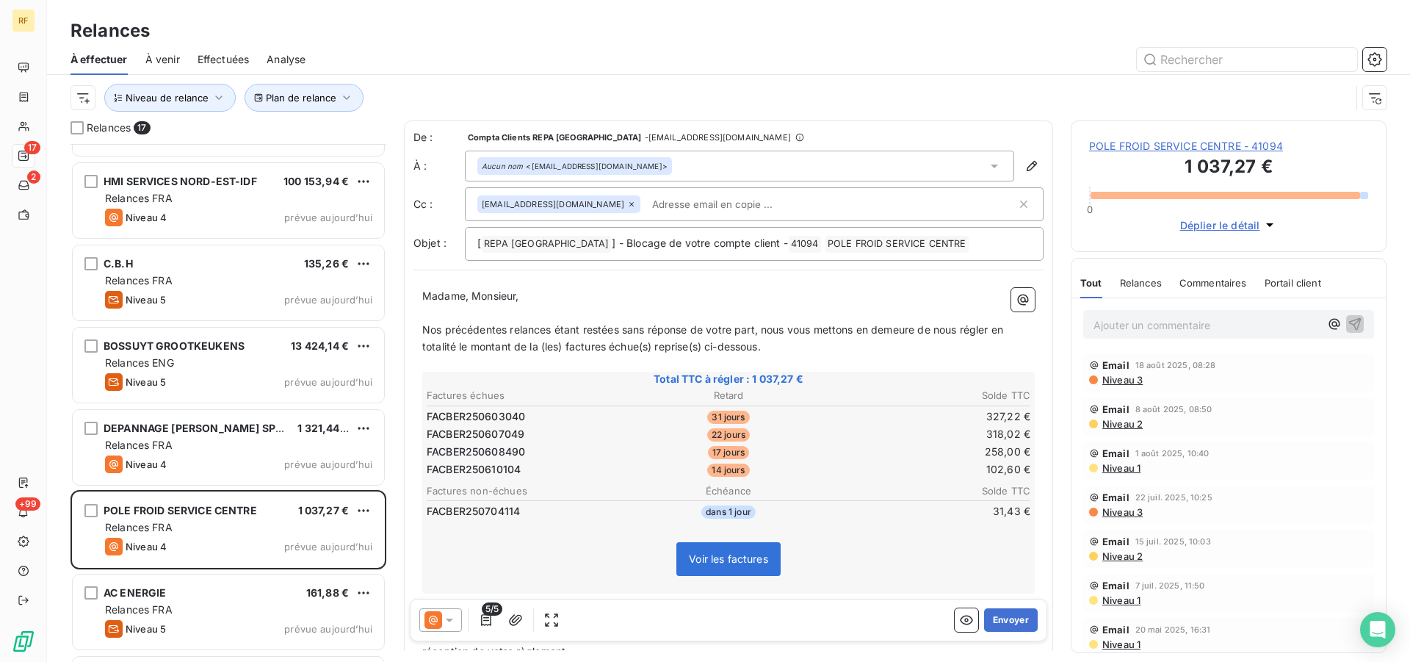
scroll to position [881, 0]
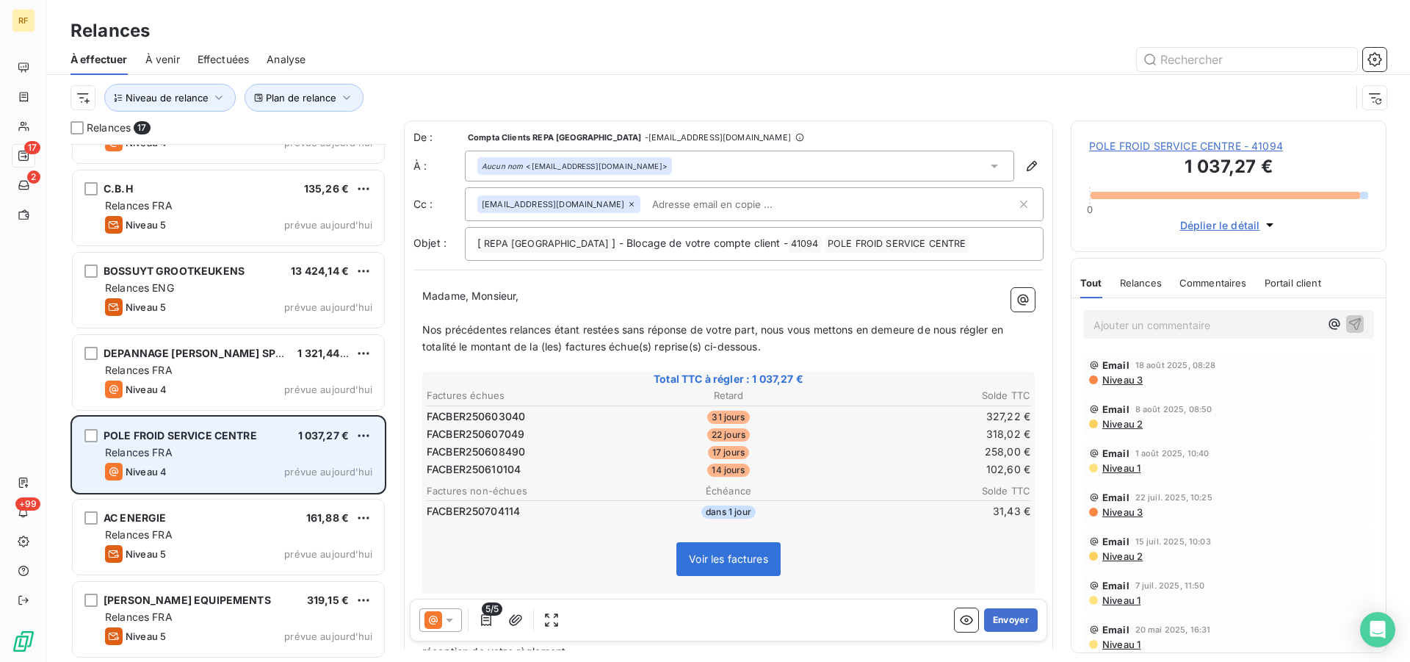
click at [200, 460] on div "POLE FROID SERVICE CENTRE 1 037,27 € Relances FRA Niveau 4 prévue aujourd’hui" at bounding box center [228, 454] width 311 height 75
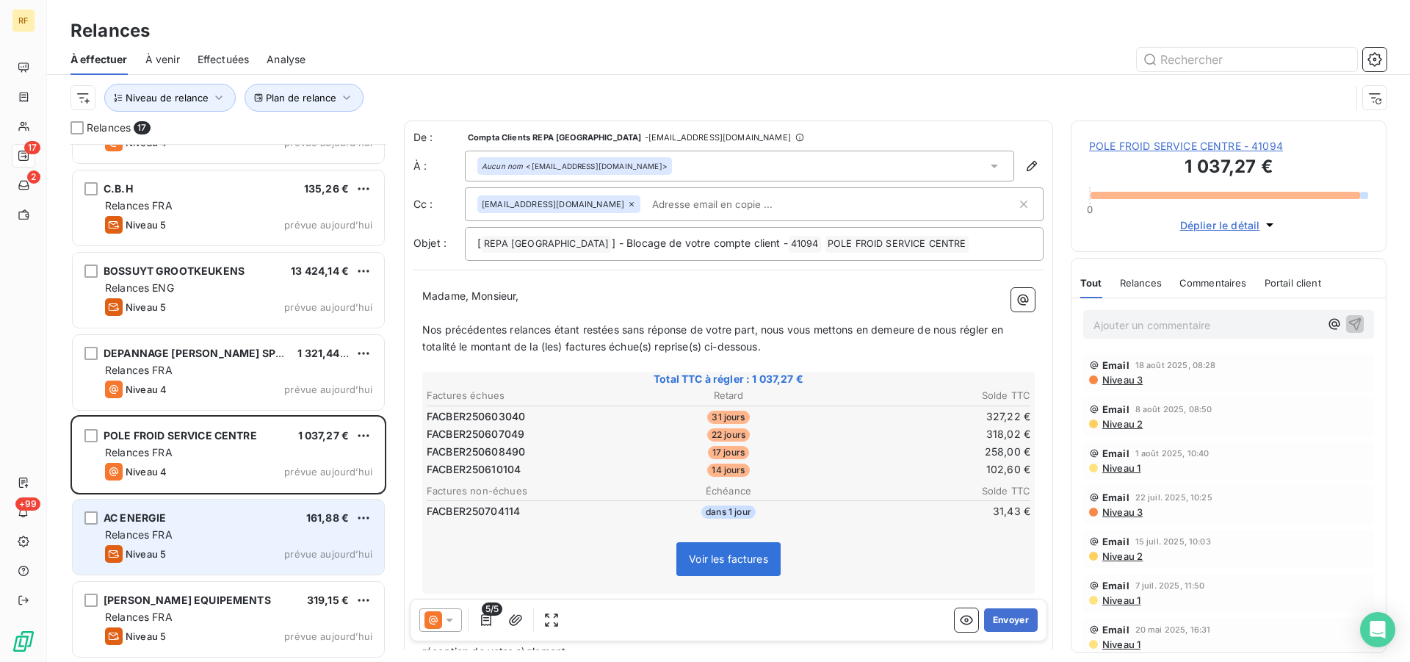
click at [214, 543] on div "AC ENERGIE 161,88 € Relances FRA Niveau 5 prévue aujourd’hui" at bounding box center [228, 536] width 311 height 75
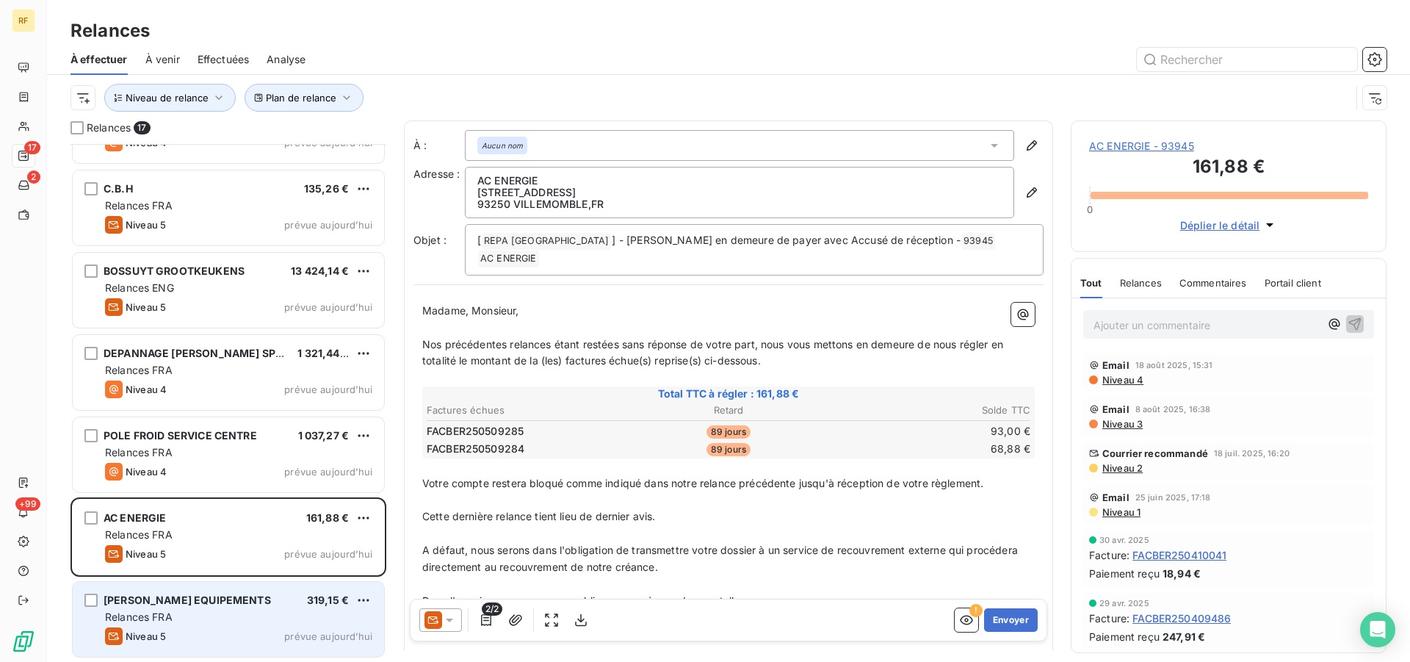
click at [207, 641] on div "Niveau 5 prévue aujourd’hui" at bounding box center [238, 636] width 267 height 18
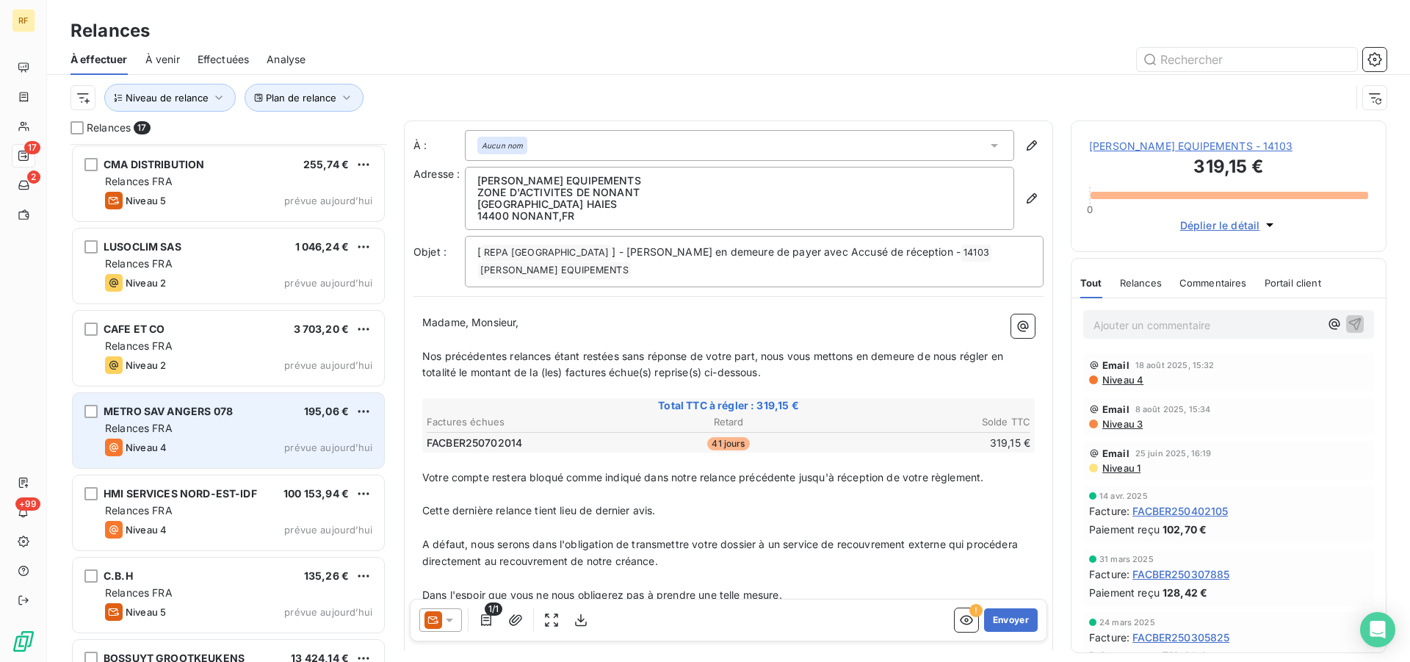
scroll to position [582, 0]
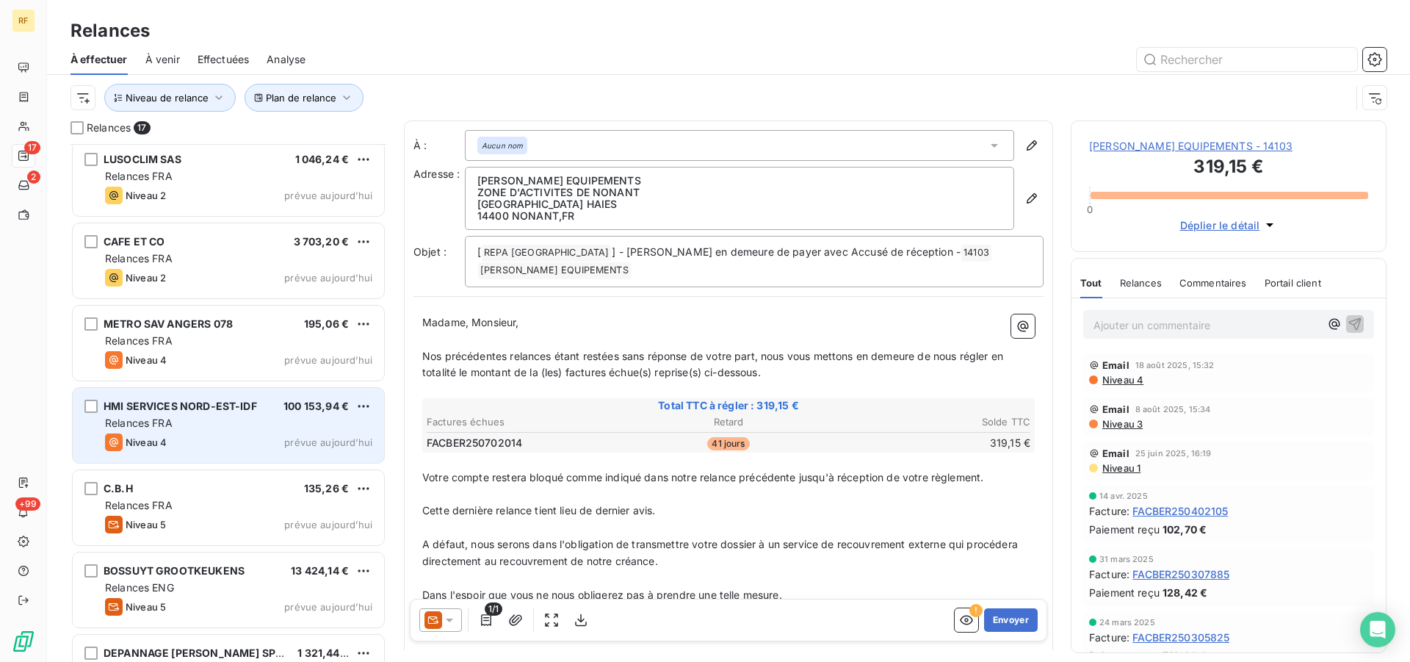
click at [267, 430] on div "HMI SERVICES NORD-EST-IDF 100 153,94 € Relances FRA Niveau 4 prévue aujourd’hui" at bounding box center [228, 425] width 311 height 75
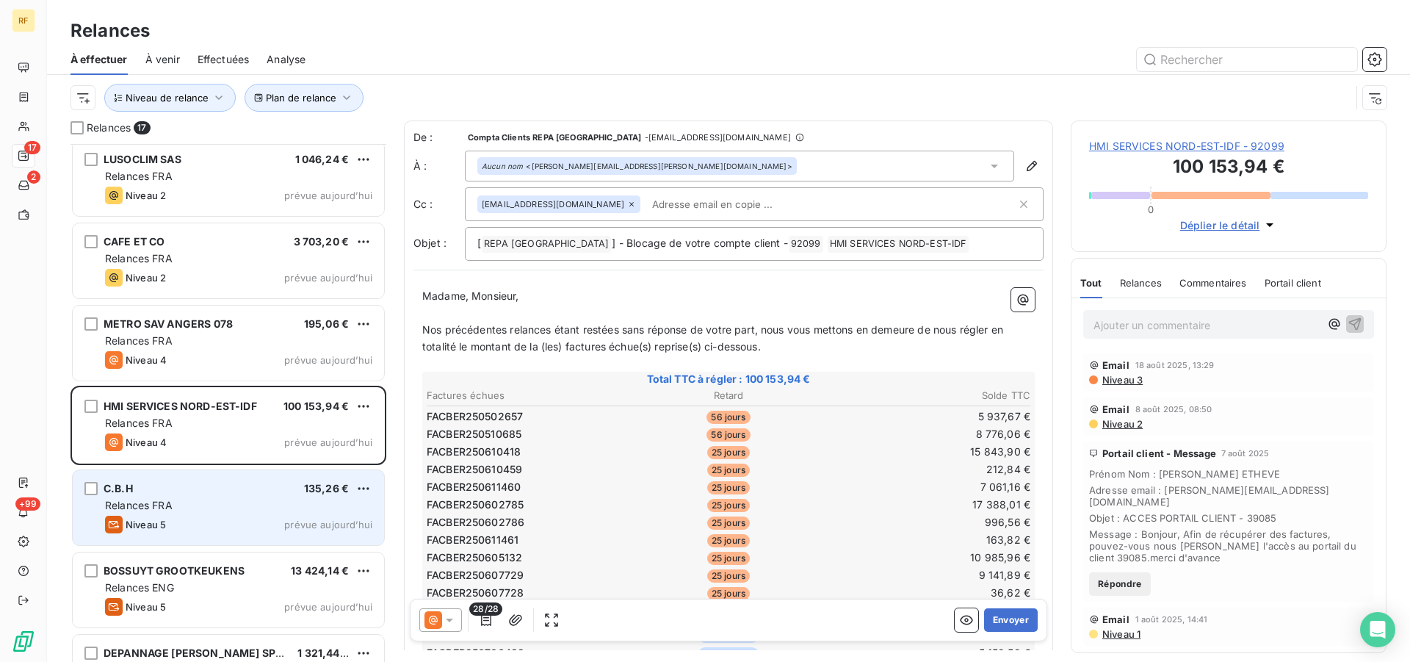
click at [239, 530] on div "Niveau 5 prévue aujourd’hui" at bounding box center [238, 524] width 267 height 18
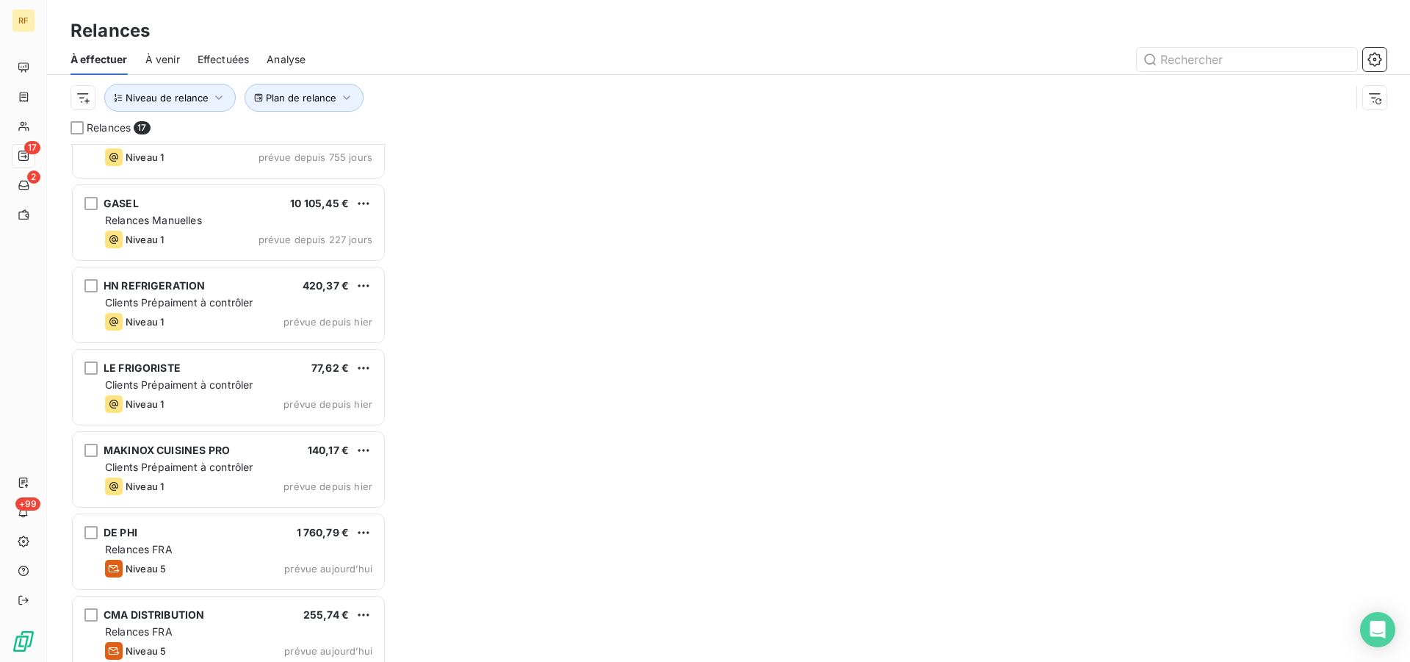
scroll to position [76, 0]
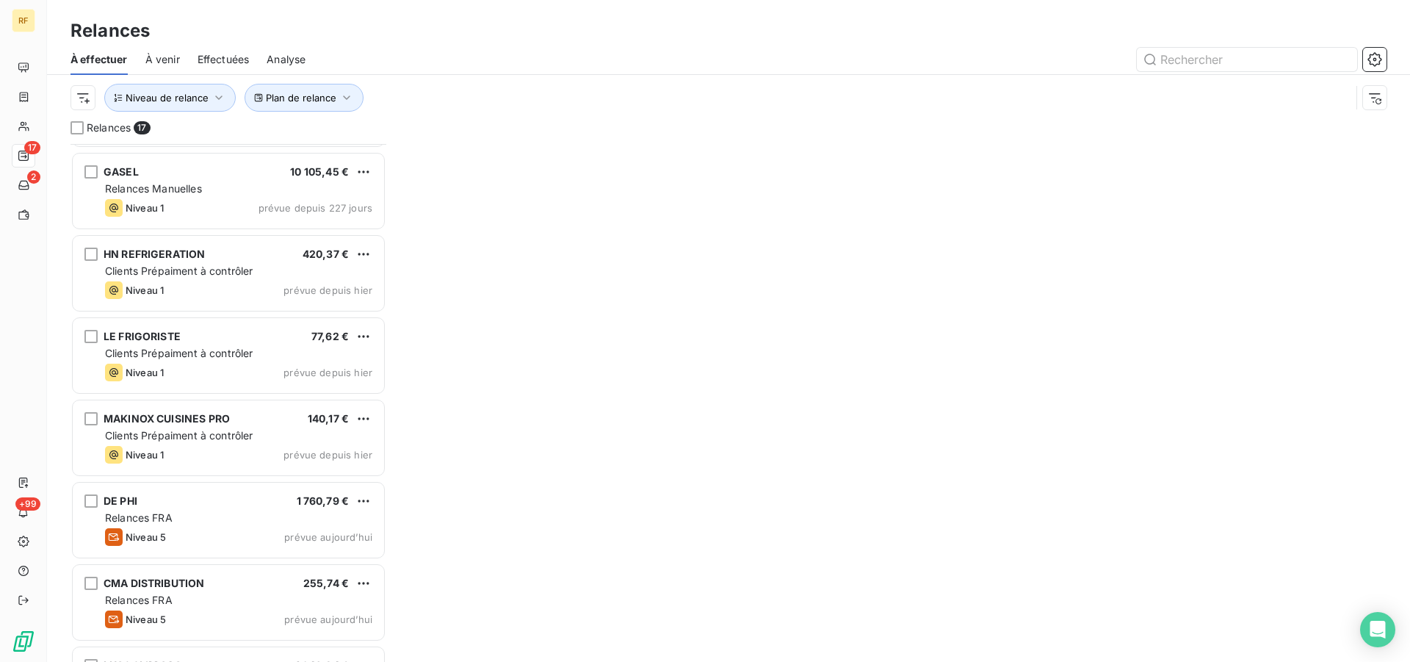
click at [220, 502] on div "DE PHI 1 760,79 €" at bounding box center [238, 500] width 267 height 13
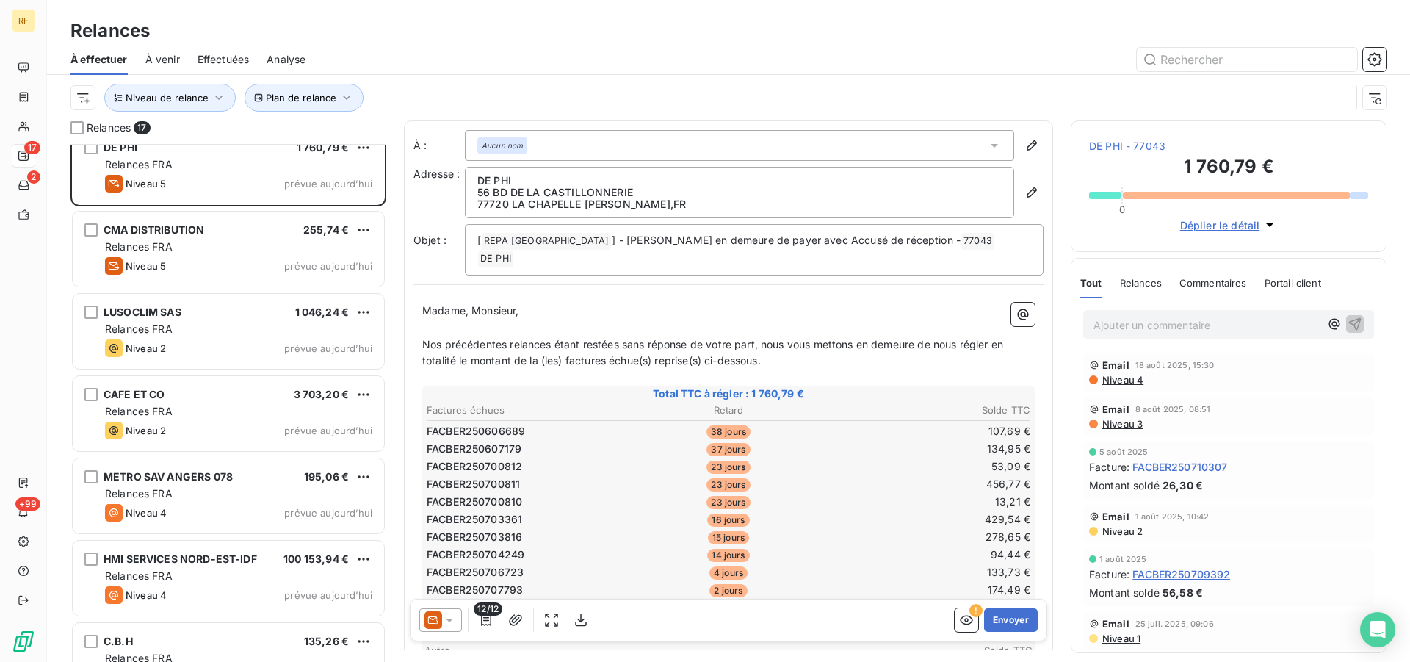
scroll to position [450, 0]
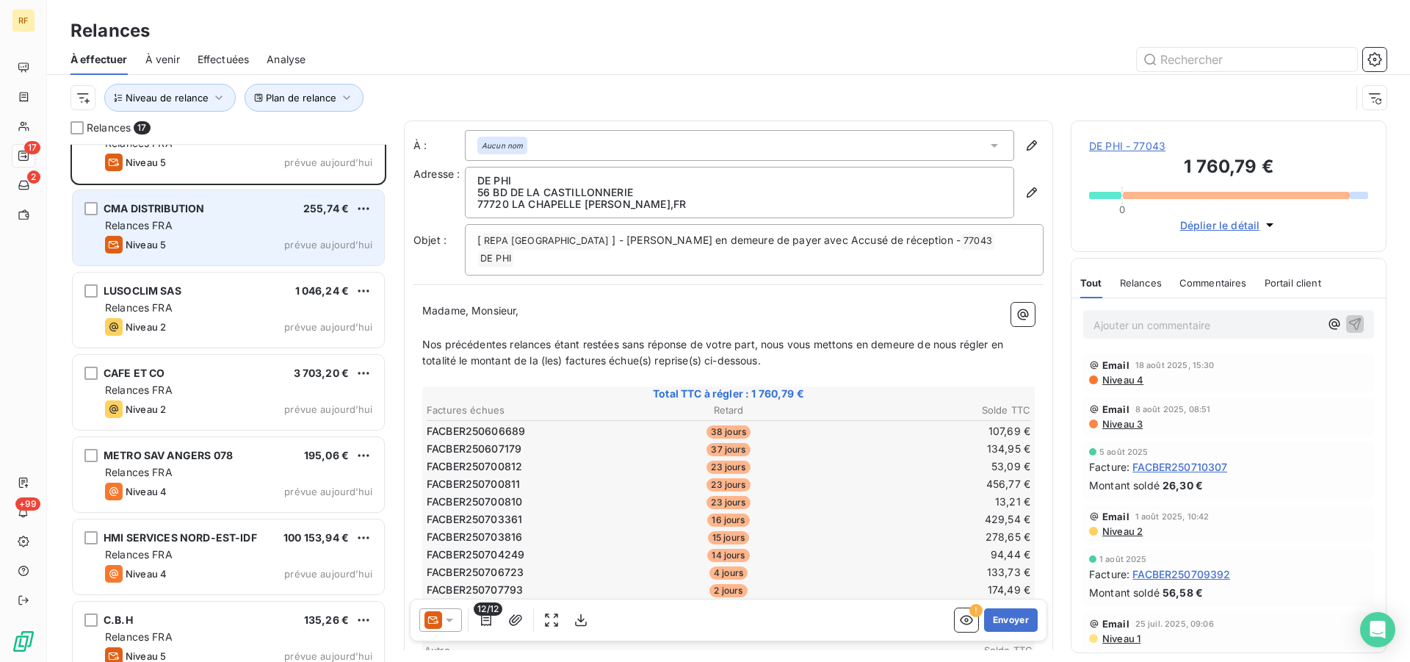
click at [211, 250] on div "Niveau 5 prévue aujourd’hui" at bounding box center [238, 245] width 267 height 18
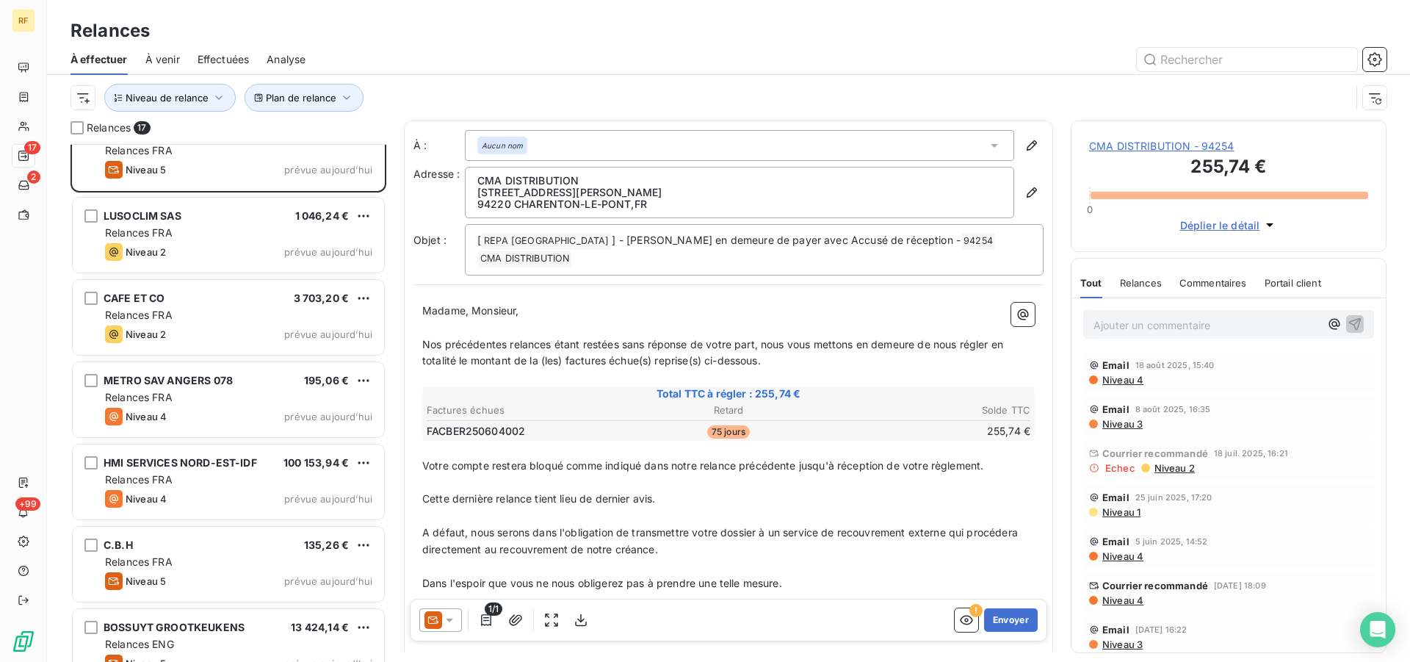
scroll to position [600, 0]
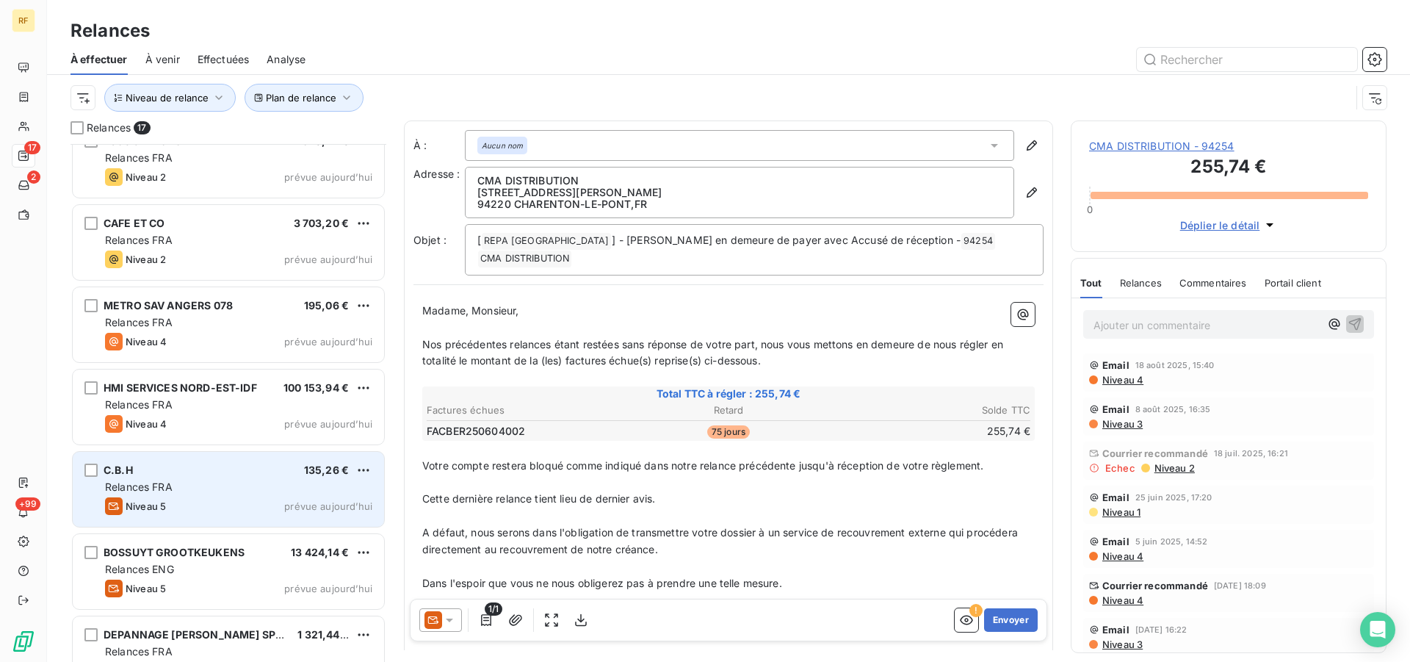
click at [234, 506] on div "Niveau 5 prévue aujourd’hui" at bounding box center [238, 506] width 267 height 18
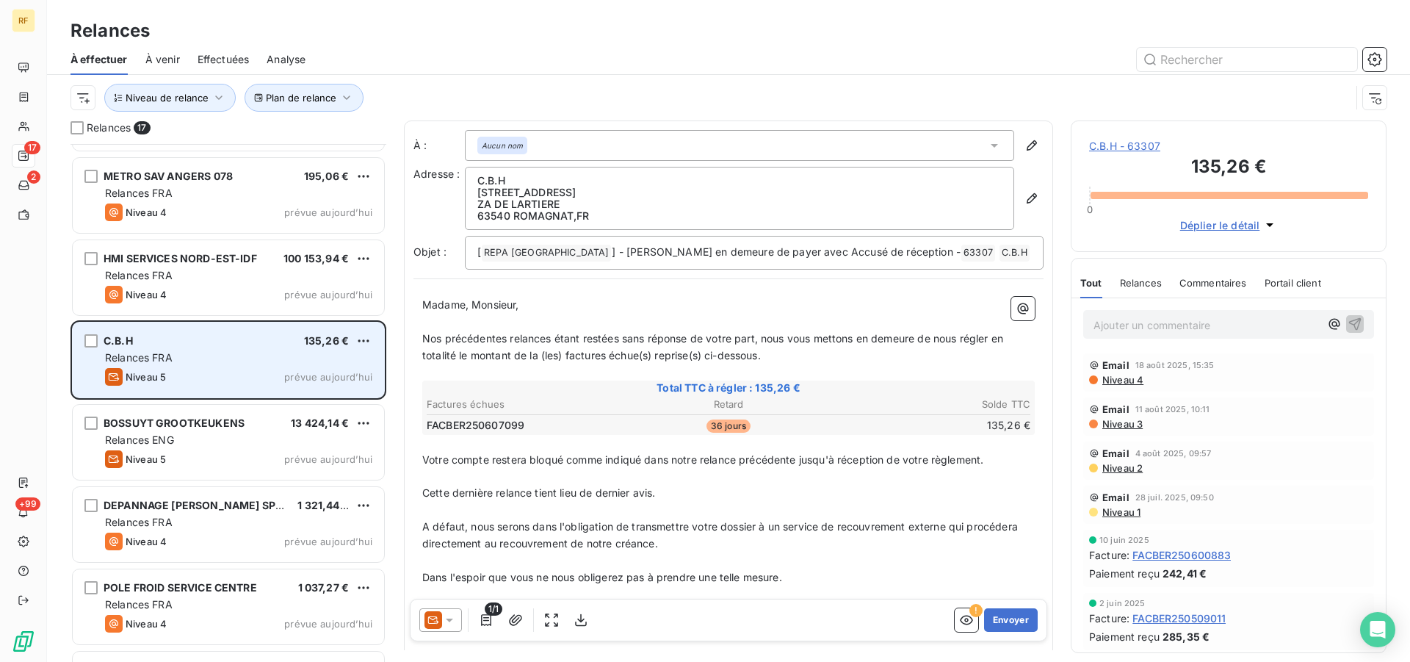
scroll to position [750, 0]
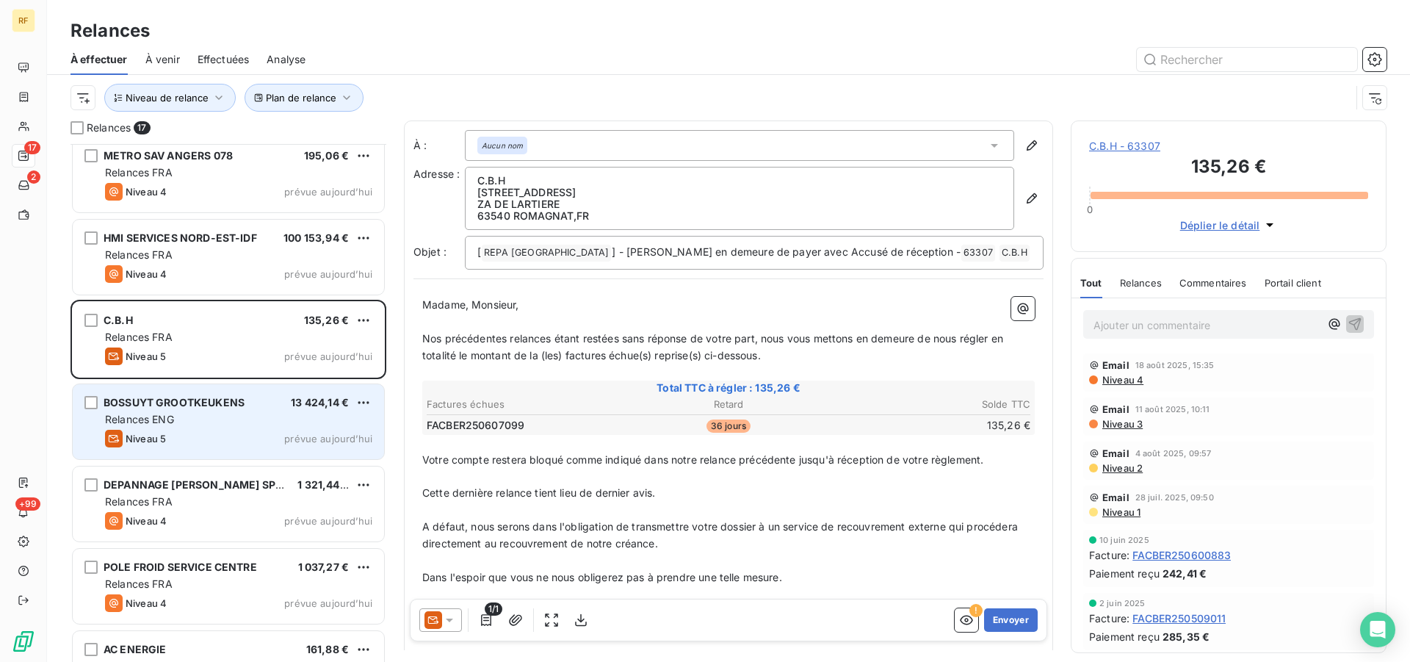
click at [245, 441] on div "Niveau 5 prévue aujourd’hui" at bounding box center [238, 439] width 267 height 18
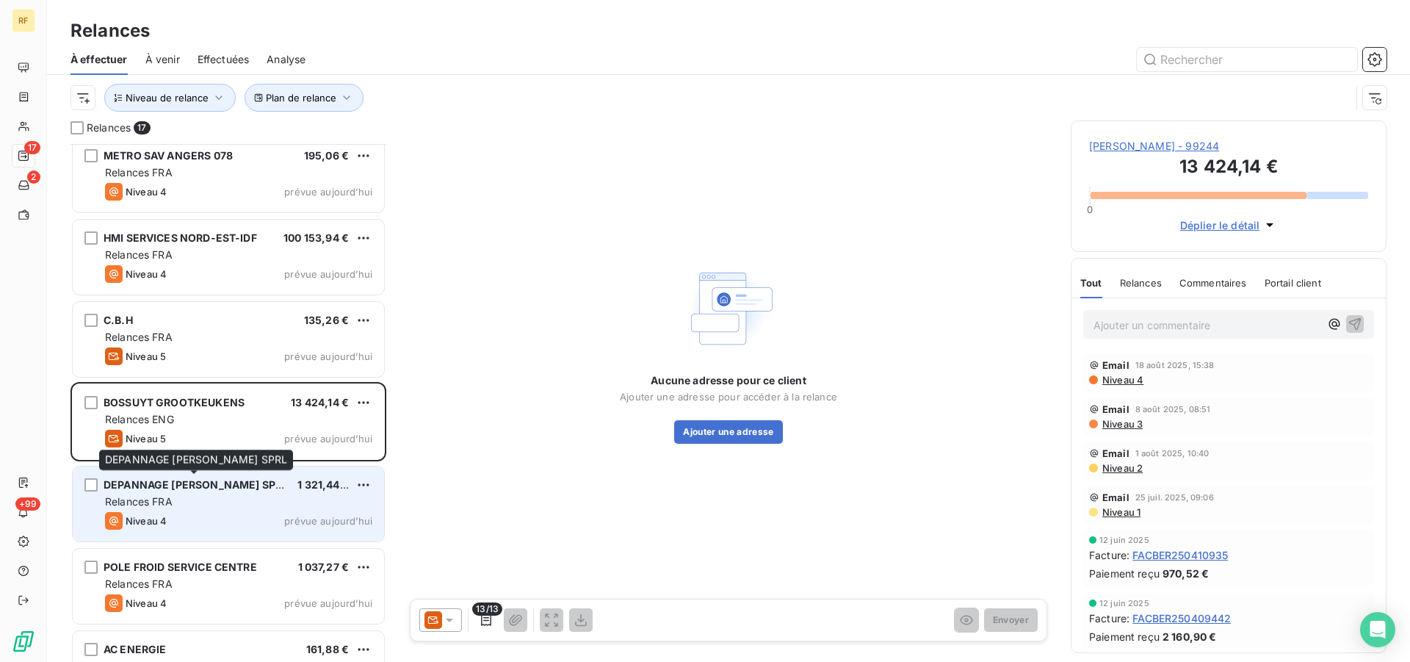
click at [241, 488] on span "DEPANNAGE [PERSON_NAME] SPRL" at bounding box center [196, 484] width 184 height 12
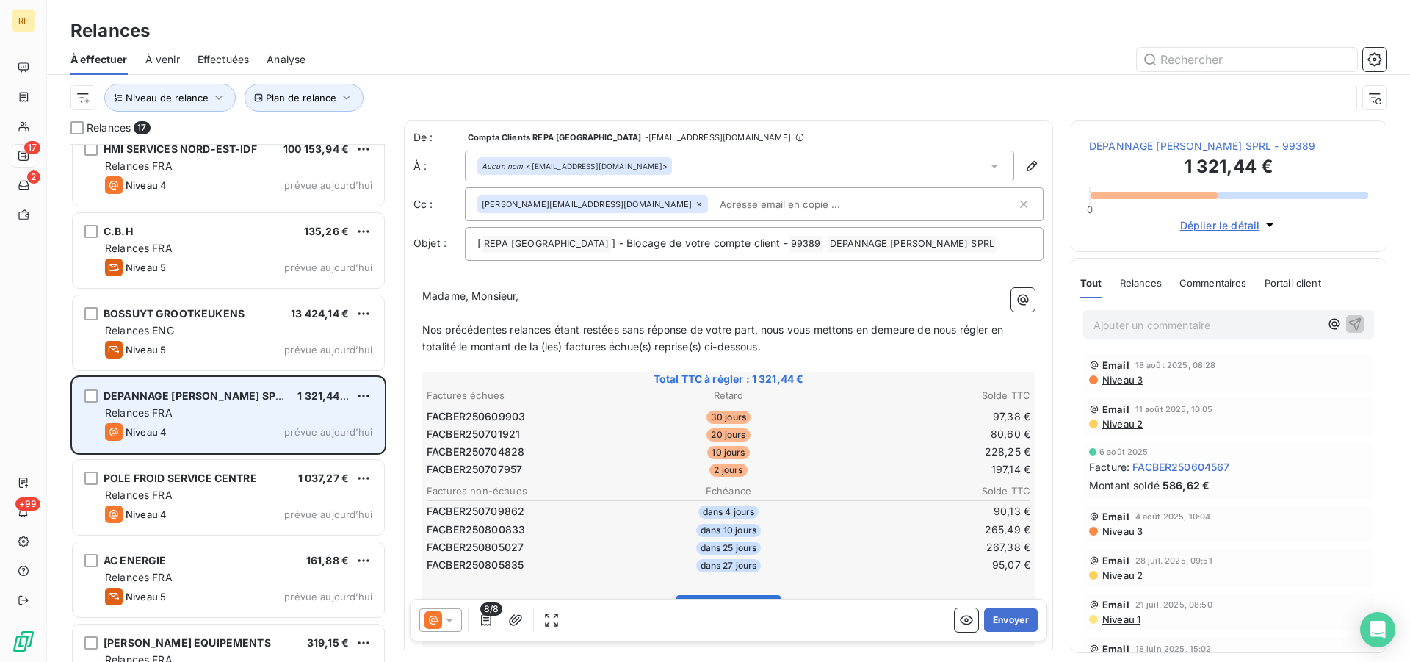
scroll to position [881, 0]
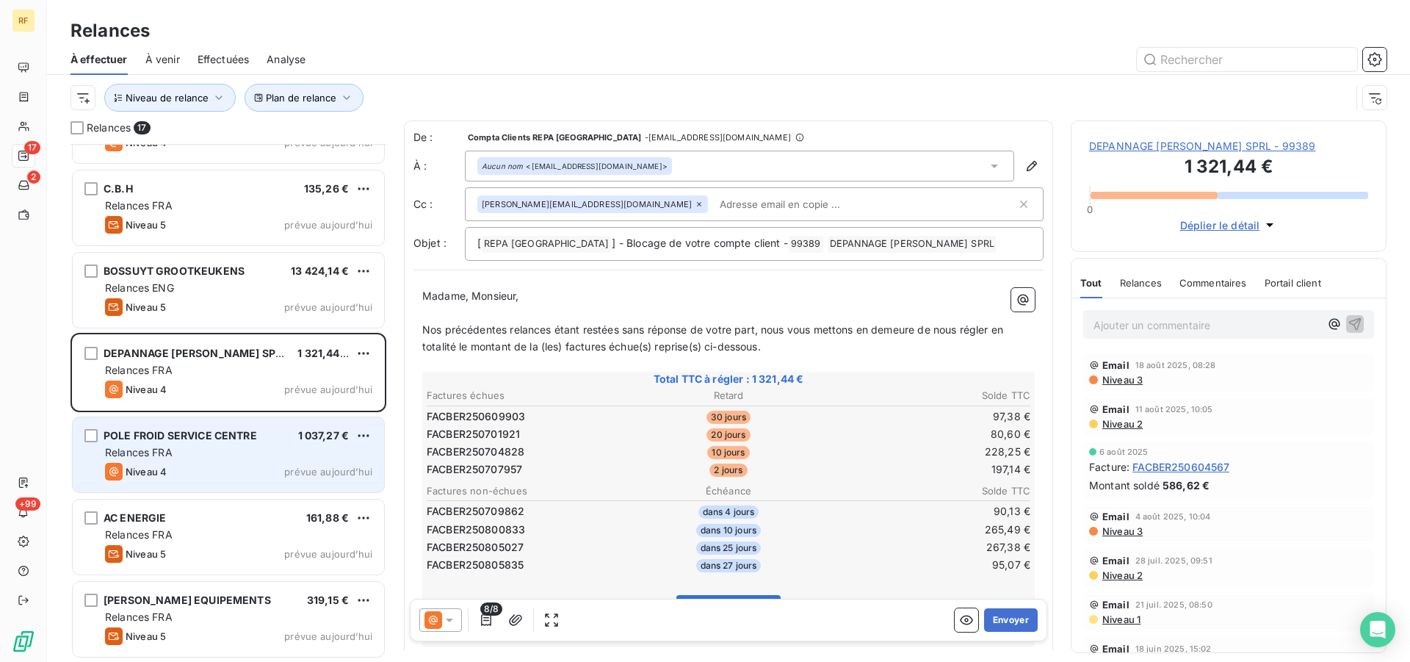
click at [242, 455] on div "Relances FRA" at bounding box center [238, 452] width 267 height 15
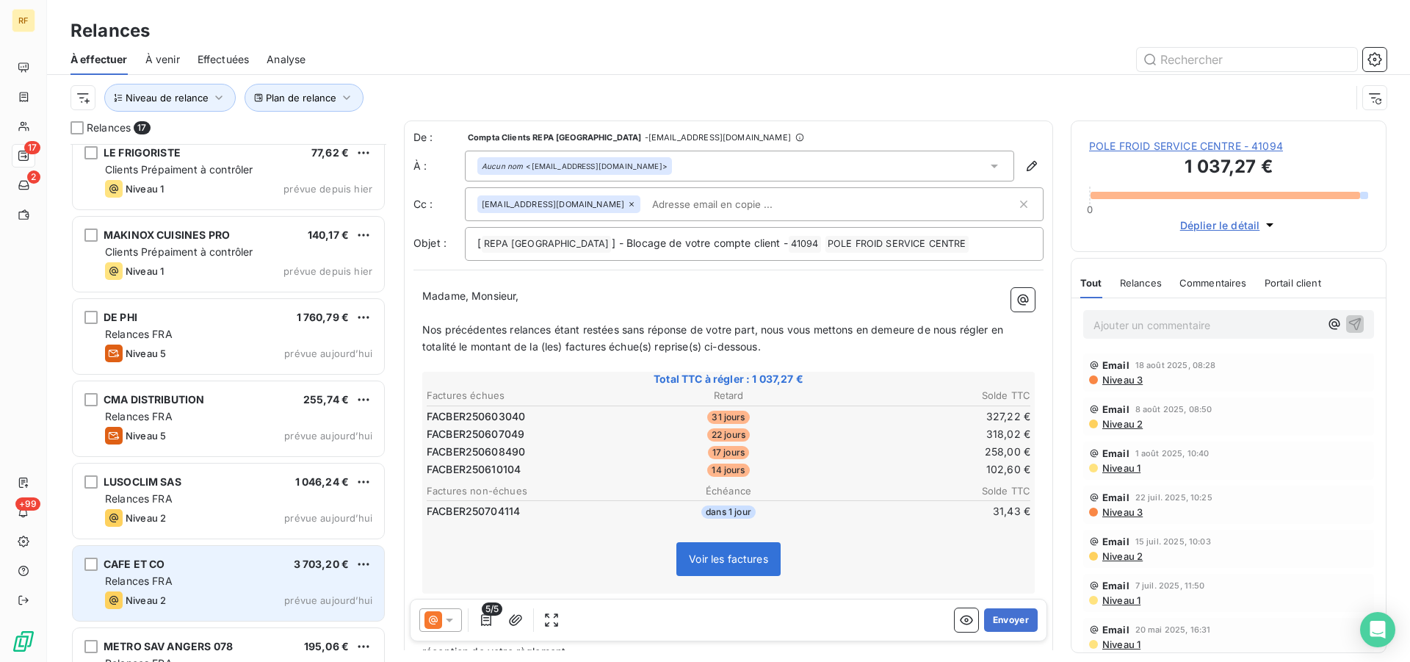
scroll to position [207, 0]
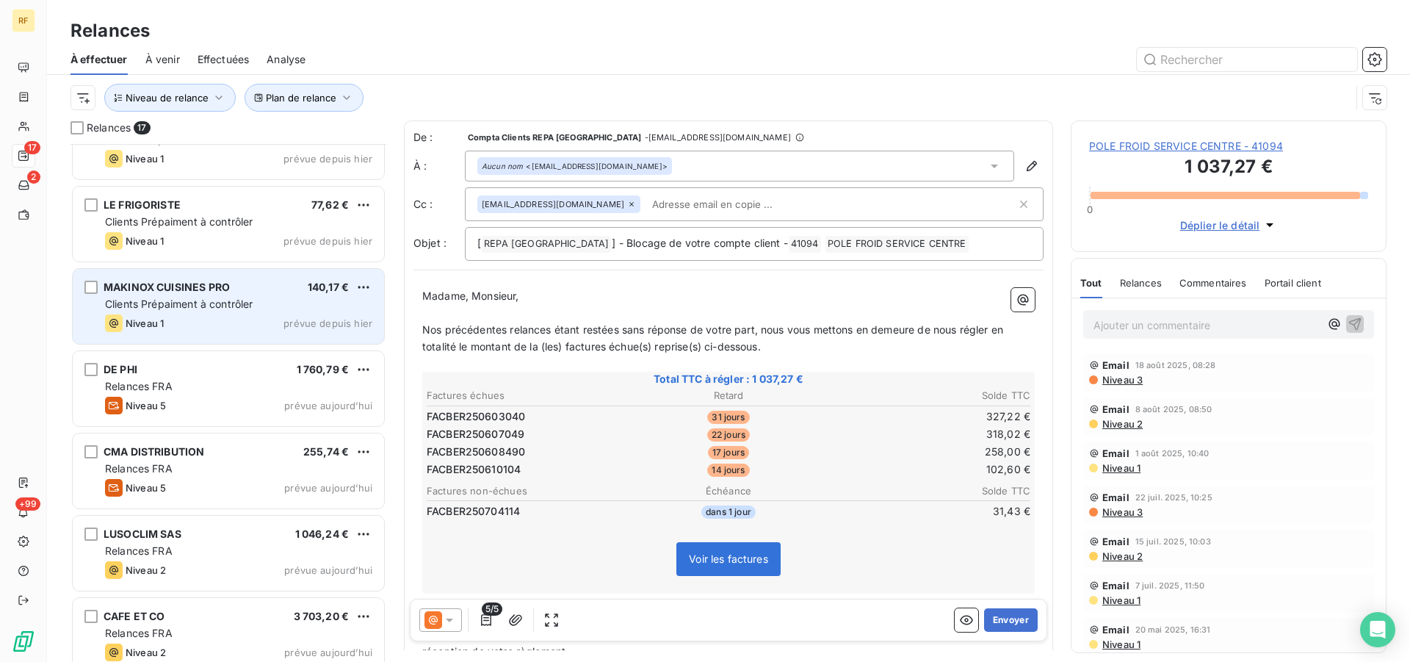
click at [240, 297] on div "Clients Prépaiment à contrôler" at bounding box center [238, 304] width 267 height 15
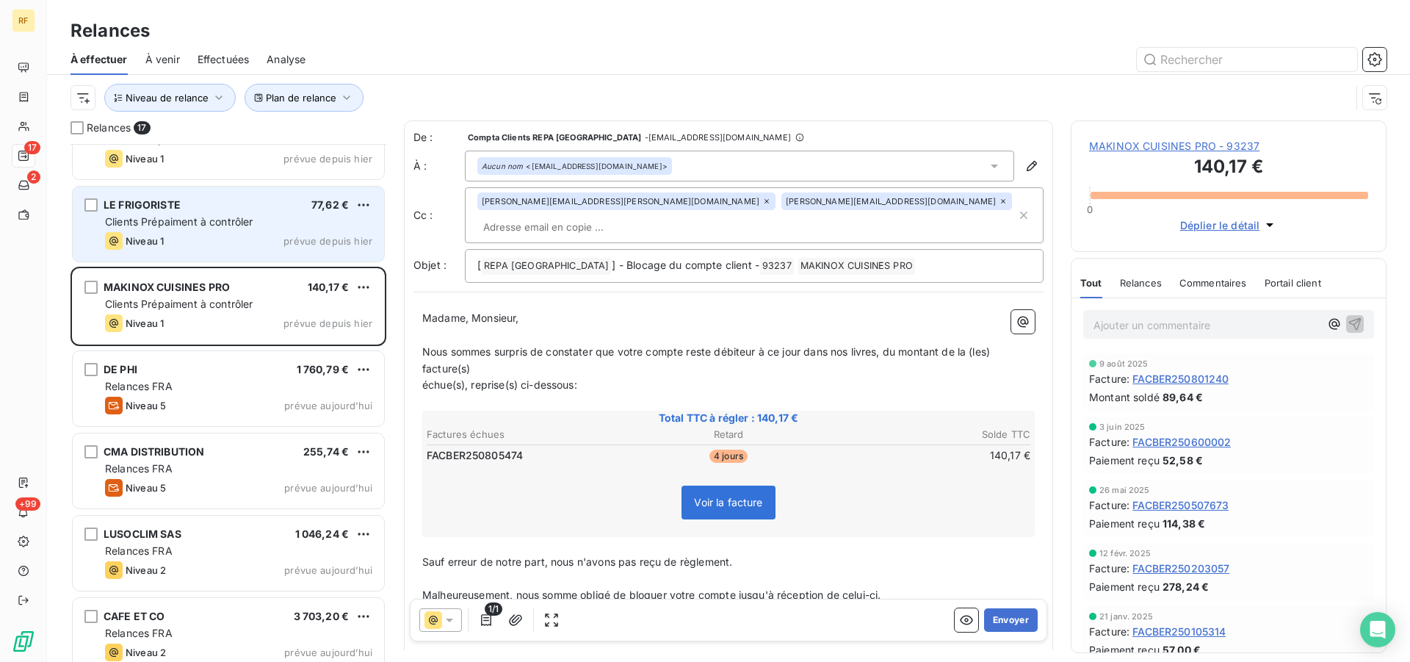
click at [211, 214] on div "LE FRIGORISTE 77,62 € Clients Prépaiment à contrôler Niveau 1 prévue depuis hier" at bounding box center [228, 224] width 311 height 75
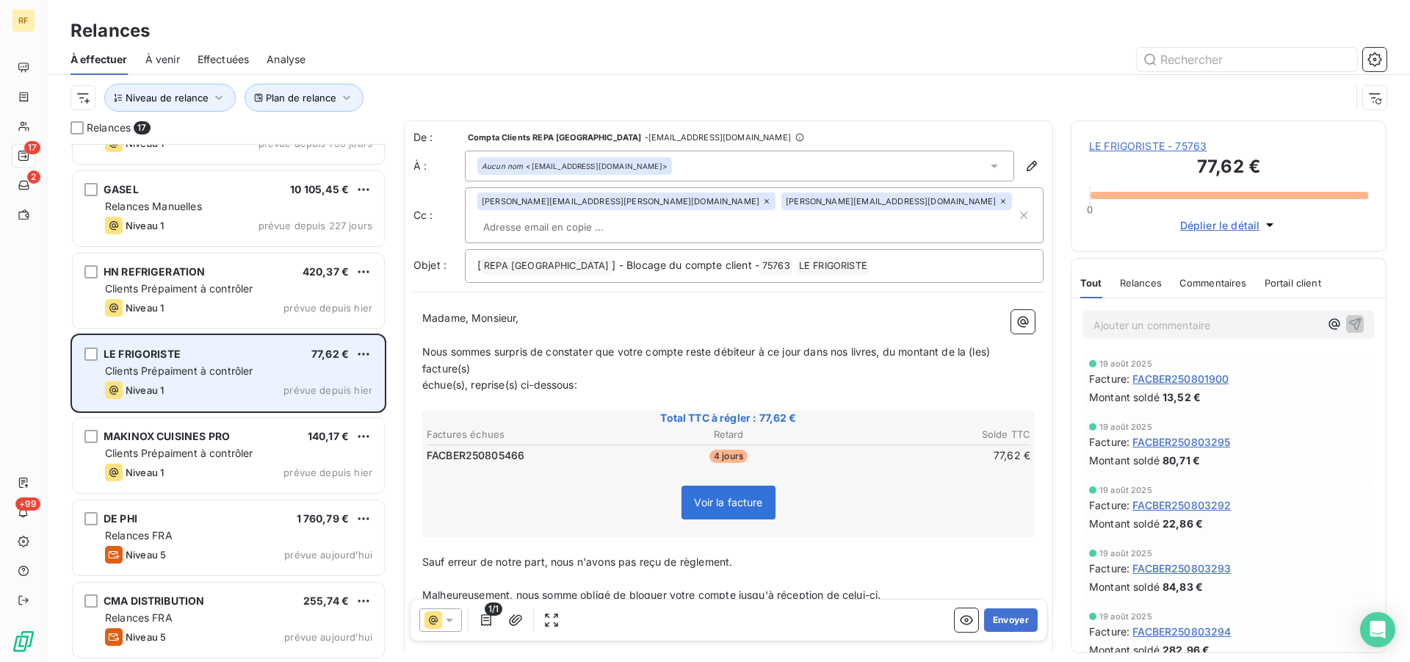
scroll to position [57, 0]
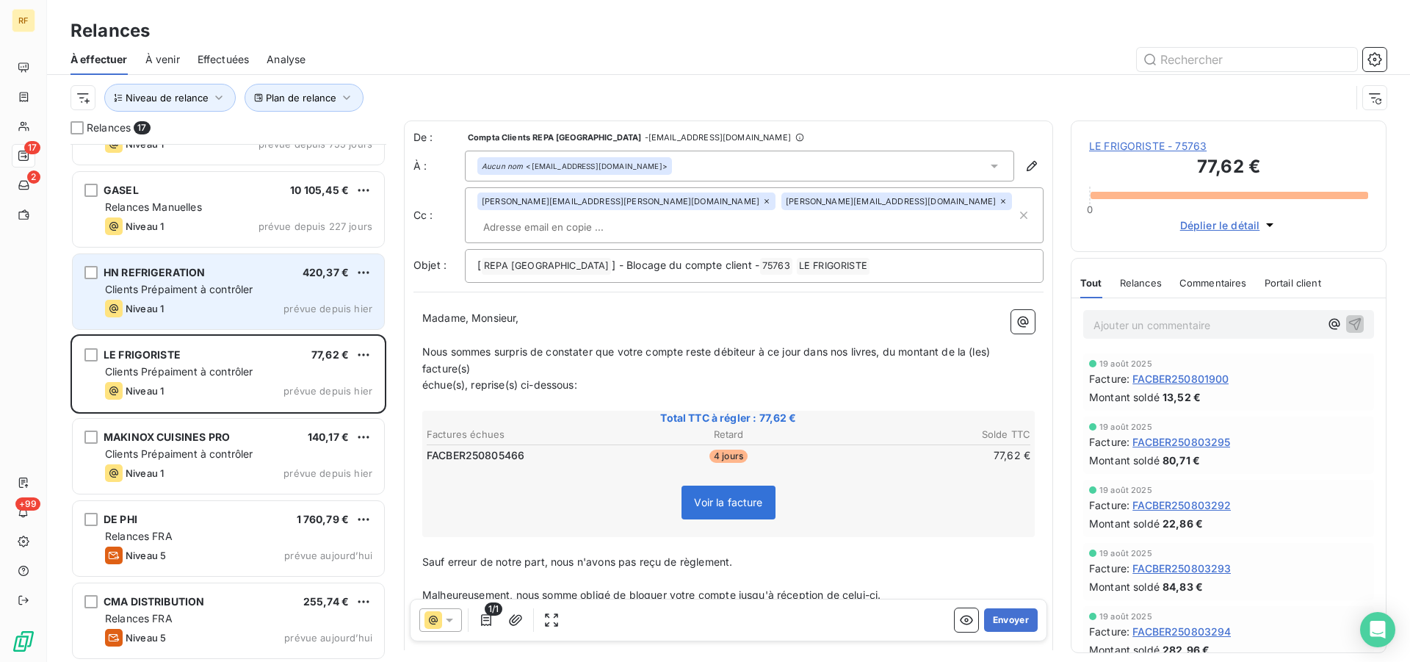
click at [211, 297] on div "HN REFRIGERATION 420,37 € Clients Prépaiment à contrôler Niveau 1 prévue depuis…" at bounding box center [228, 291] width 311 height 75
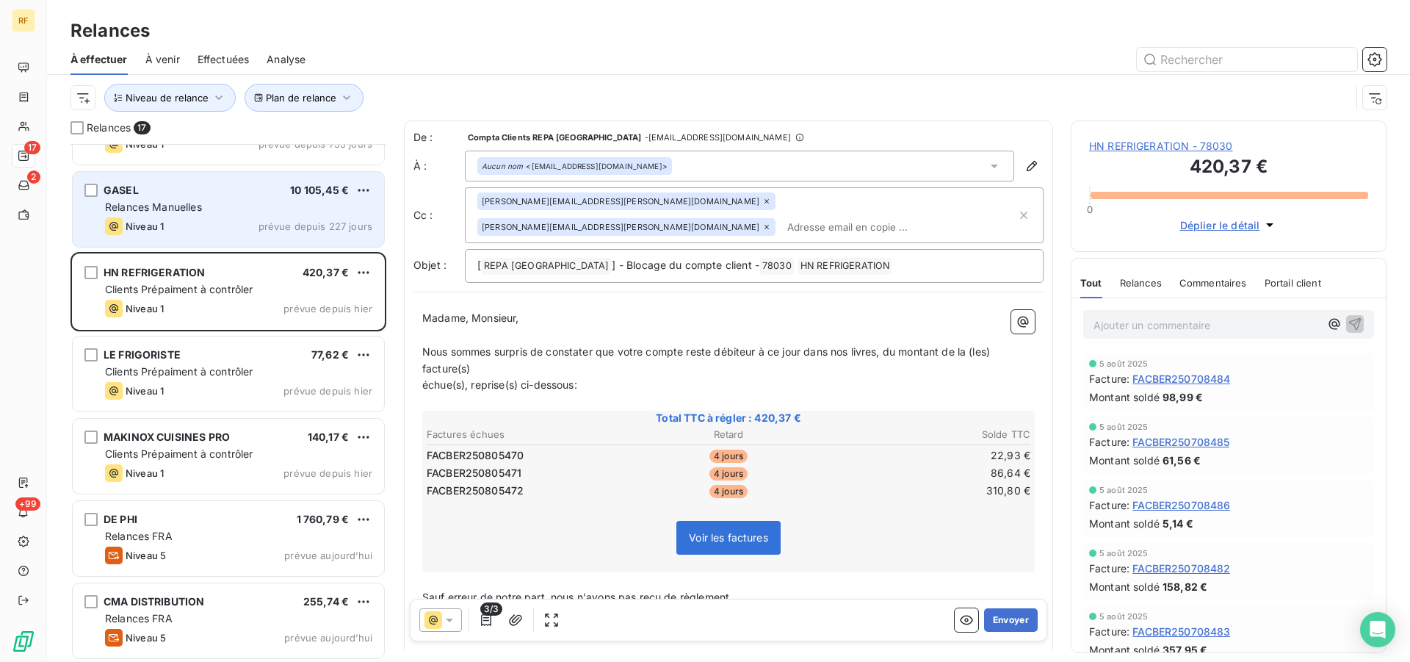
click at [227, 229] on div "Niveau 1 prévue depuis 227 jours" at bounding box center [238, 226] width 267 height 18
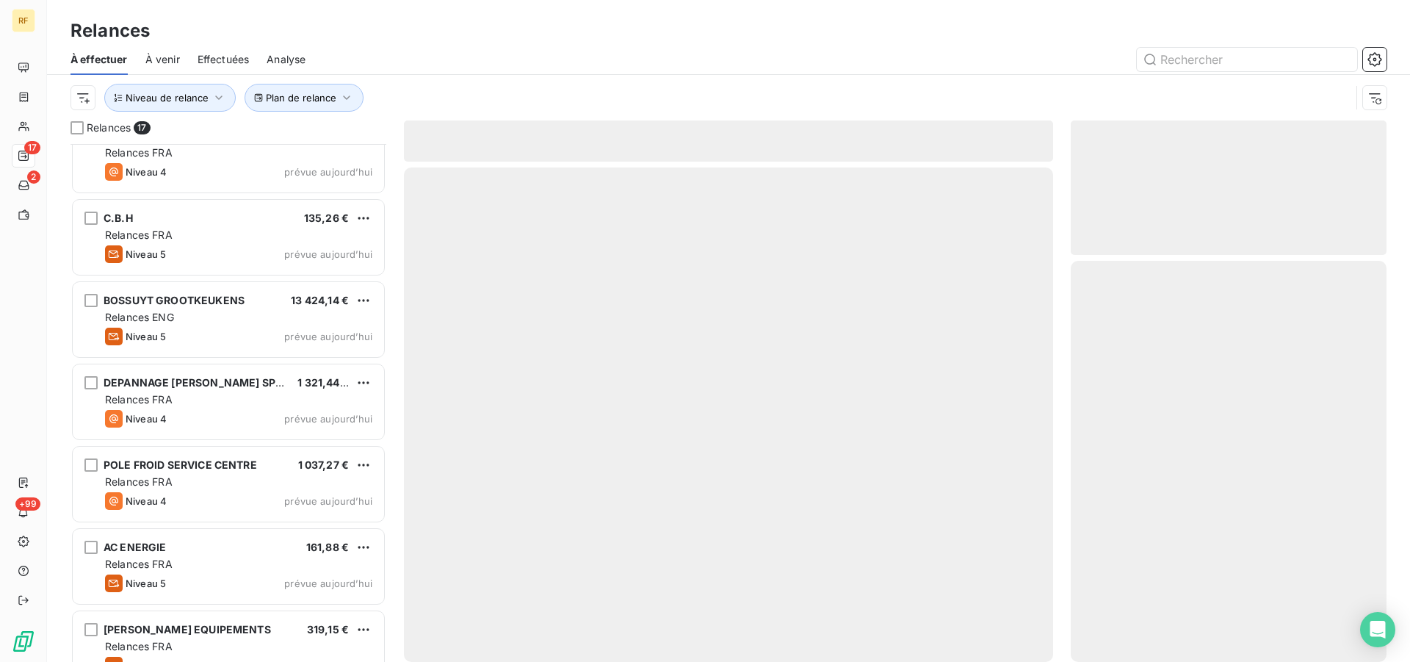
scroll to position [881, 0]
